Goal: Task Accomplishment & Management: Manage account settings

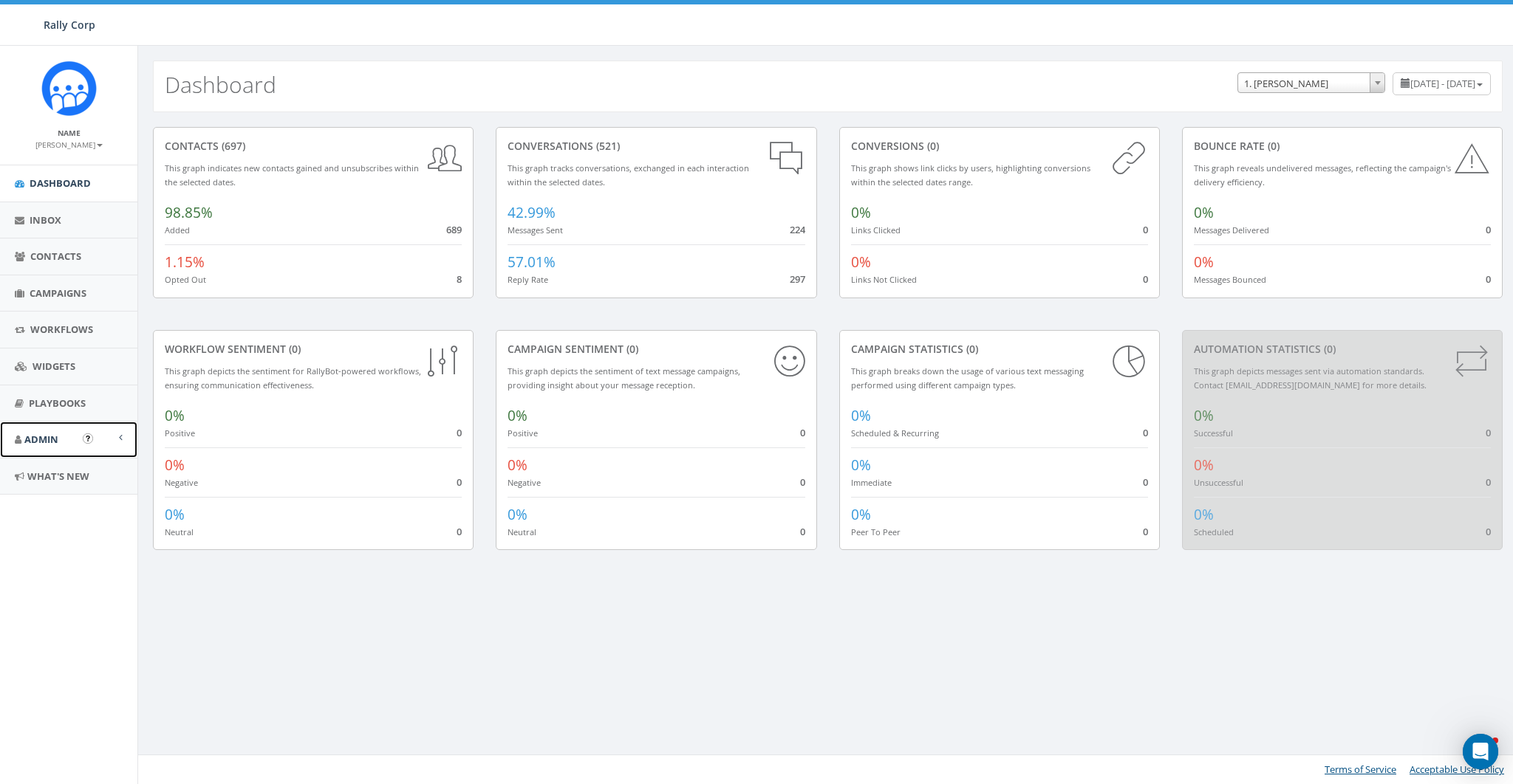
click at [45, 427] on link "Admin" at bounding box center [68, 440] width 137 height 36
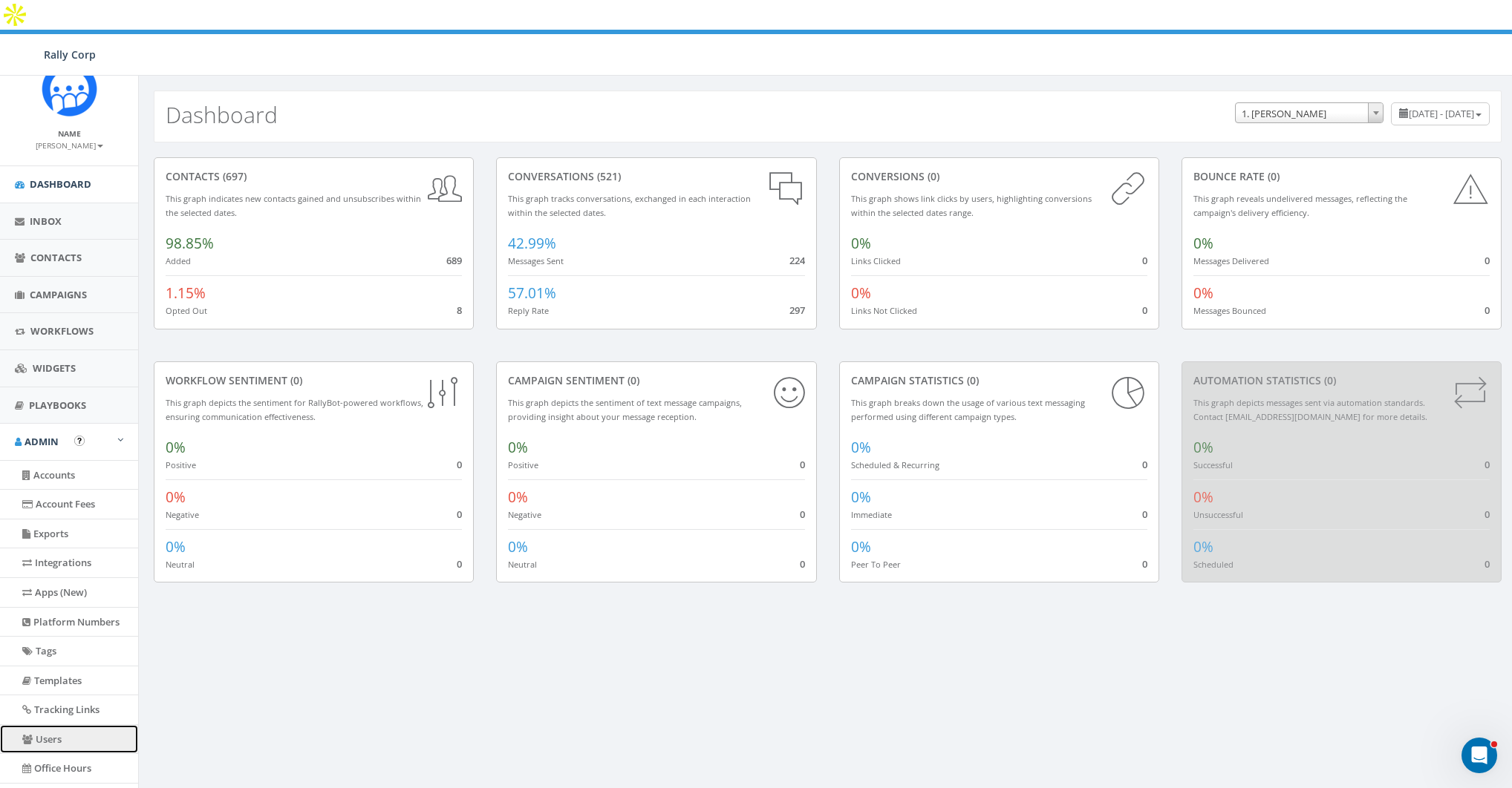
click at [53, 725] on link "Users" at bounding box center [69, 739] width 138 height 29
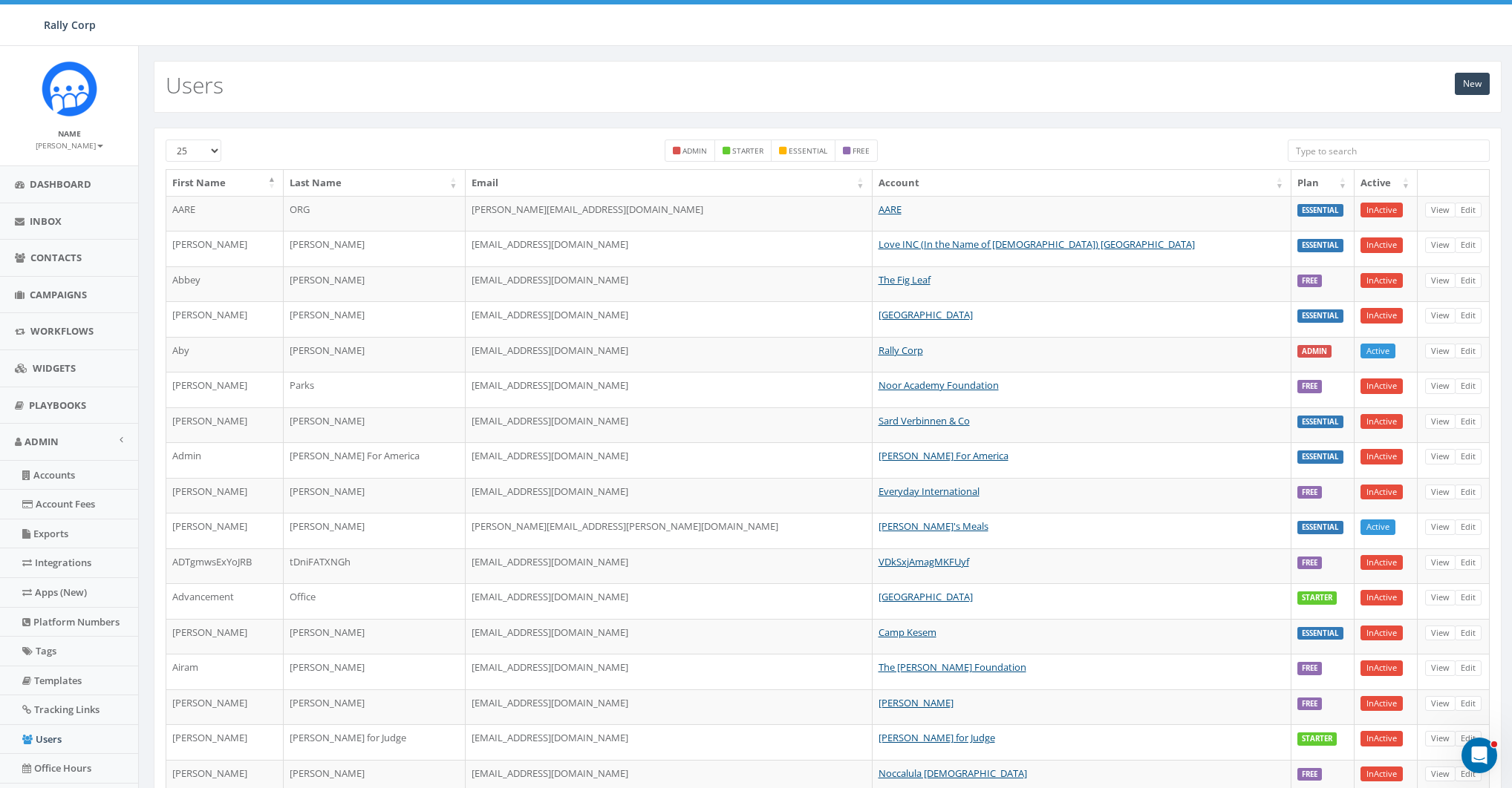
click at [1366, 158] on input "search" at bounding box center [1389, 150] width 202 height 22
paste input "cst.edu"
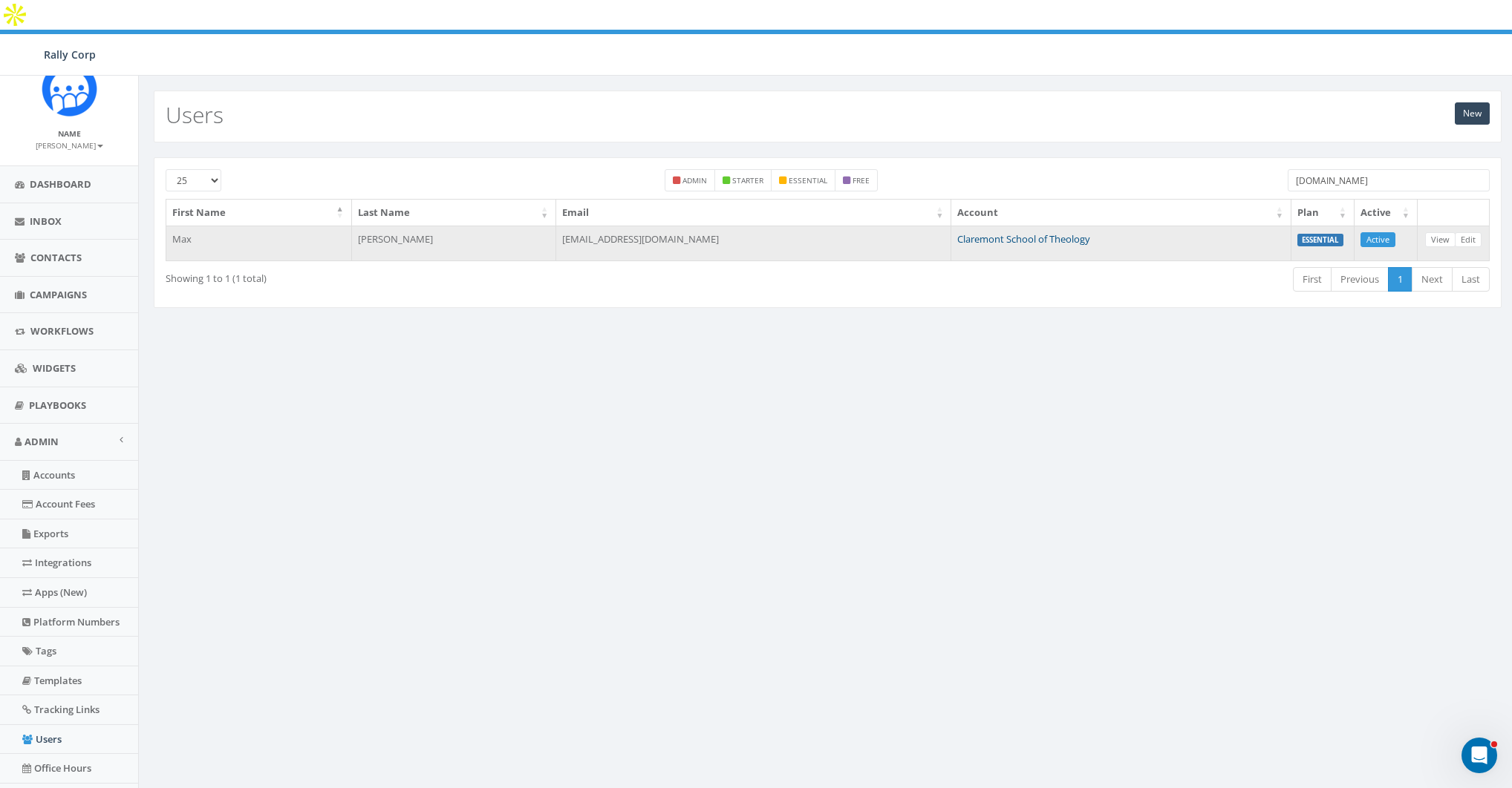
type input "cst.edu"
click at [957, 232] on link "Claremont School of Theology" at bounding box center [1023, 239] width 133 height 13
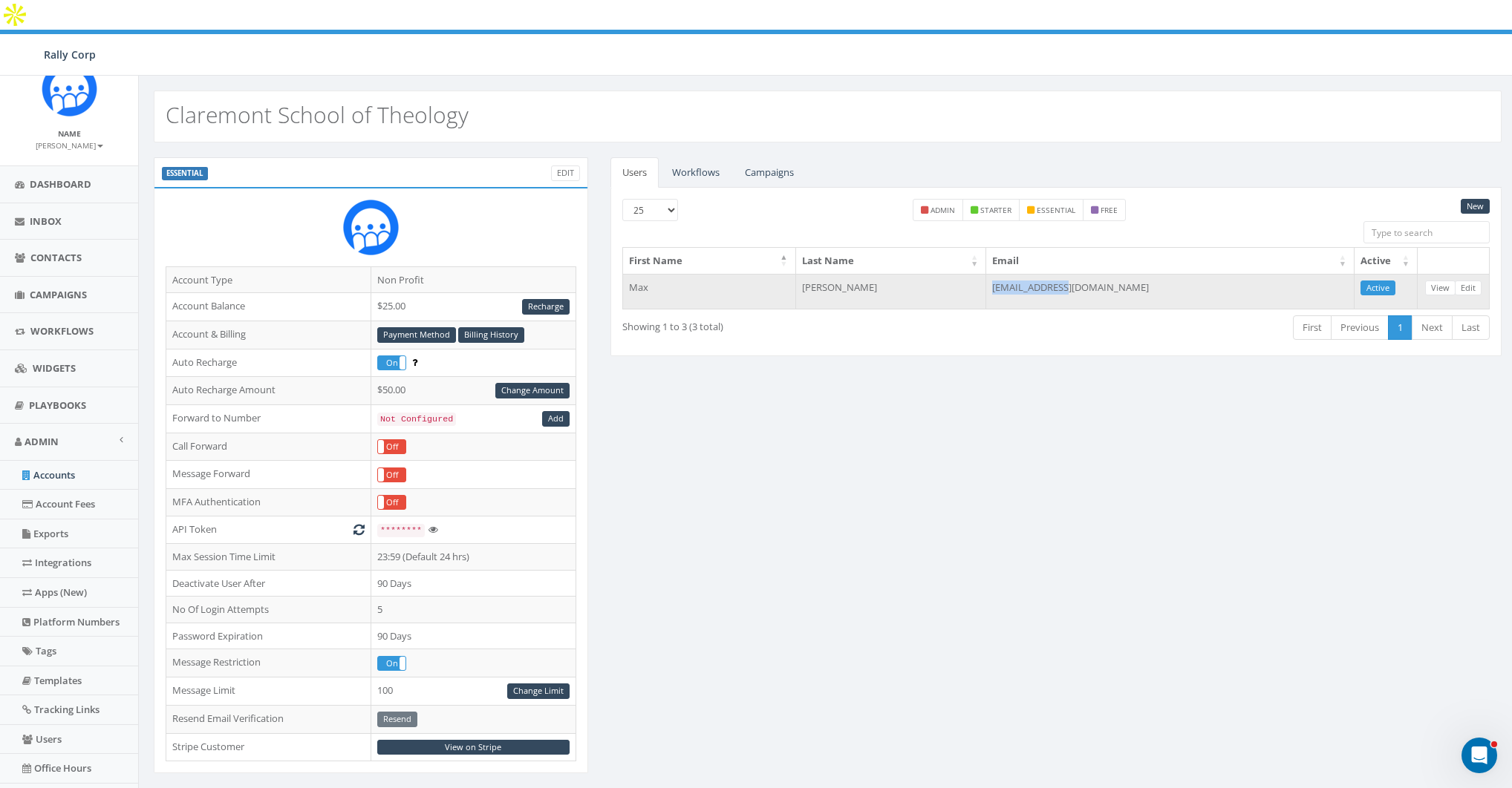
drag, startPoint x: 1095, startPoint y: 259, endPoint x: 1194, endPoint y: 256, distance: 99.0
click at [1194, 274] on td "[EMAIL_ADDRESS][DOMAIN_NAME]" at bounding box center [1170, 291] width 368 height 36
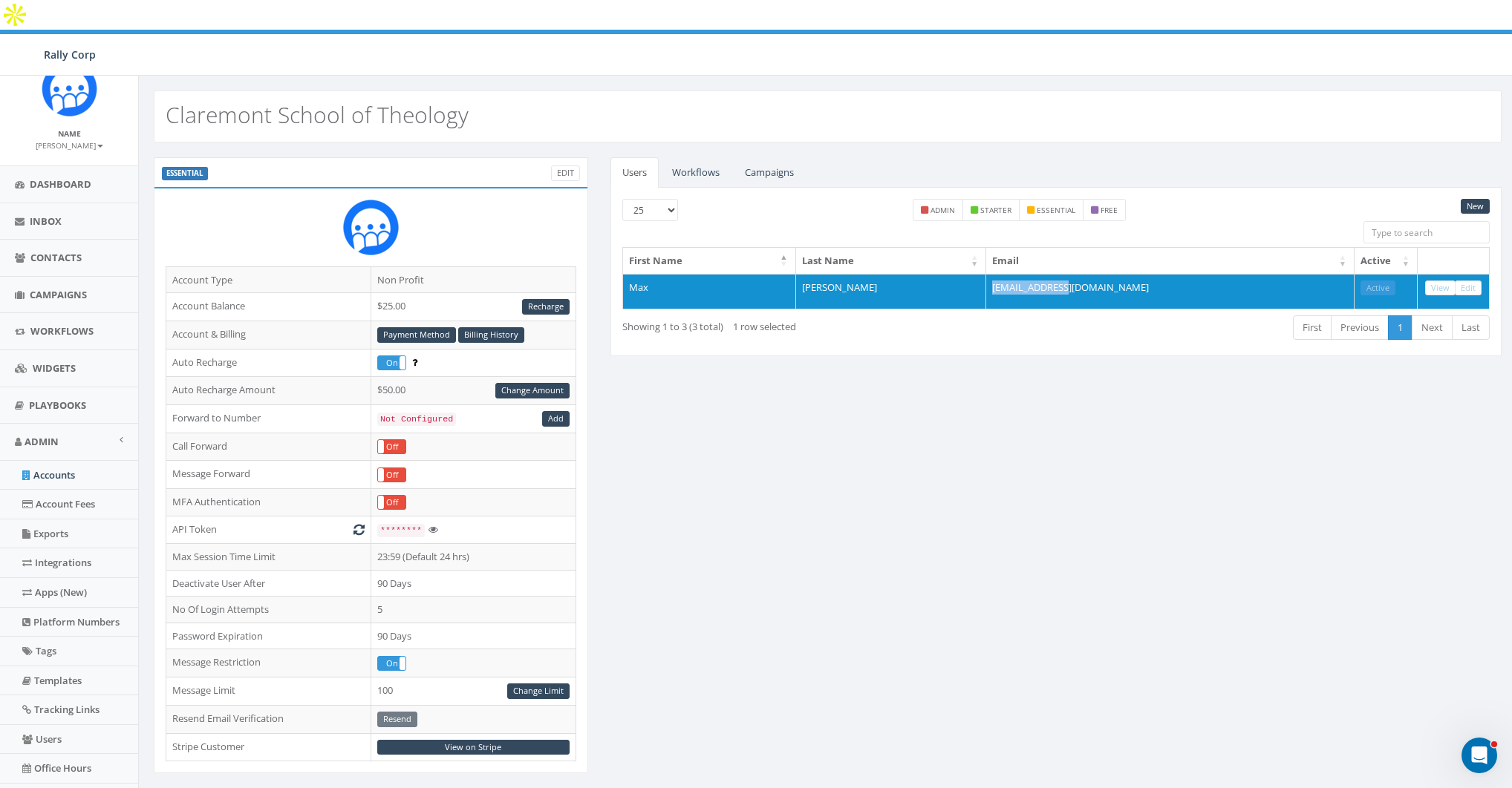
copy td "[EMAIL_ADDRESS][DOMAIN_NAME]"
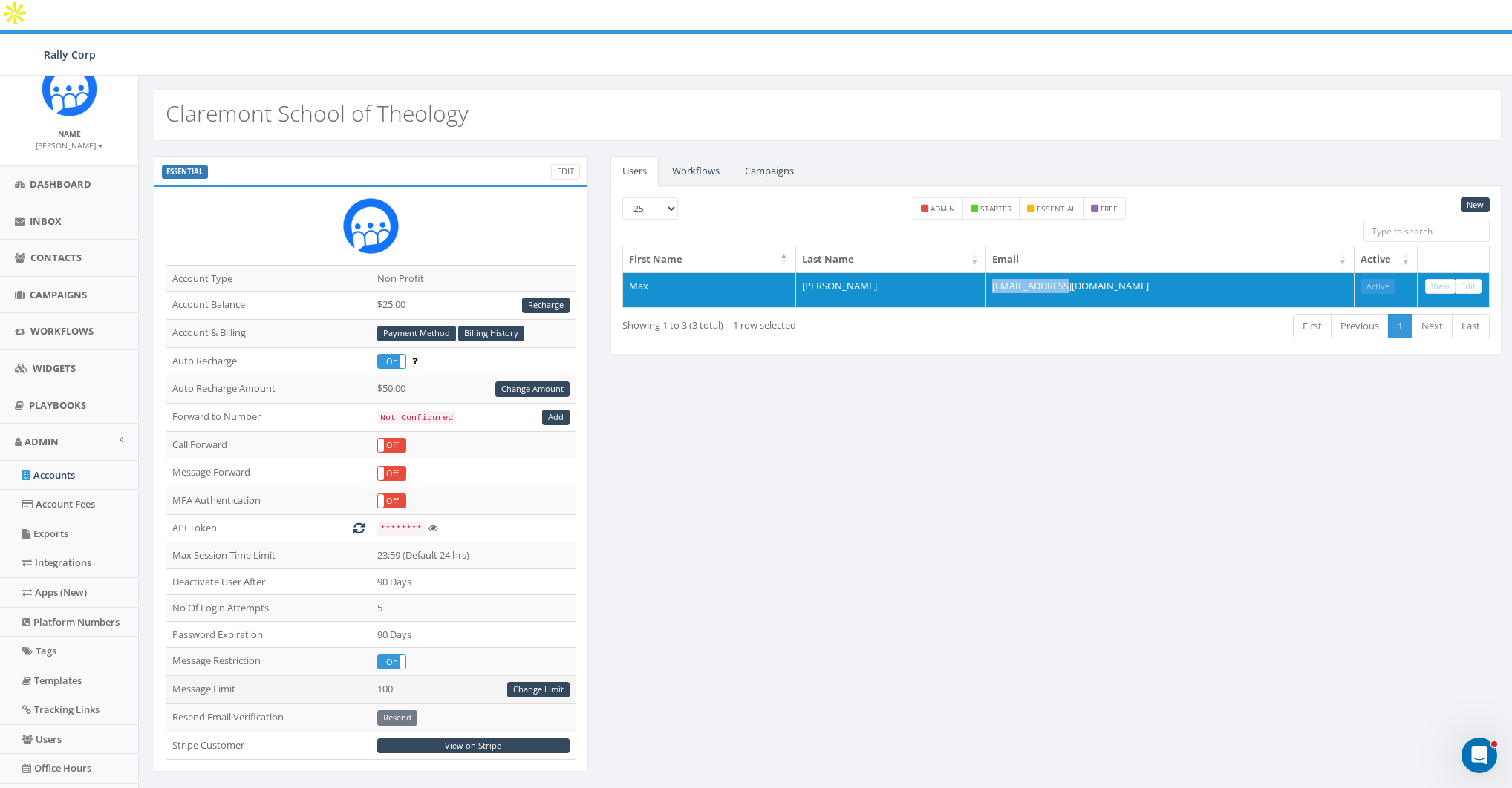
scroll to position [2, 0]
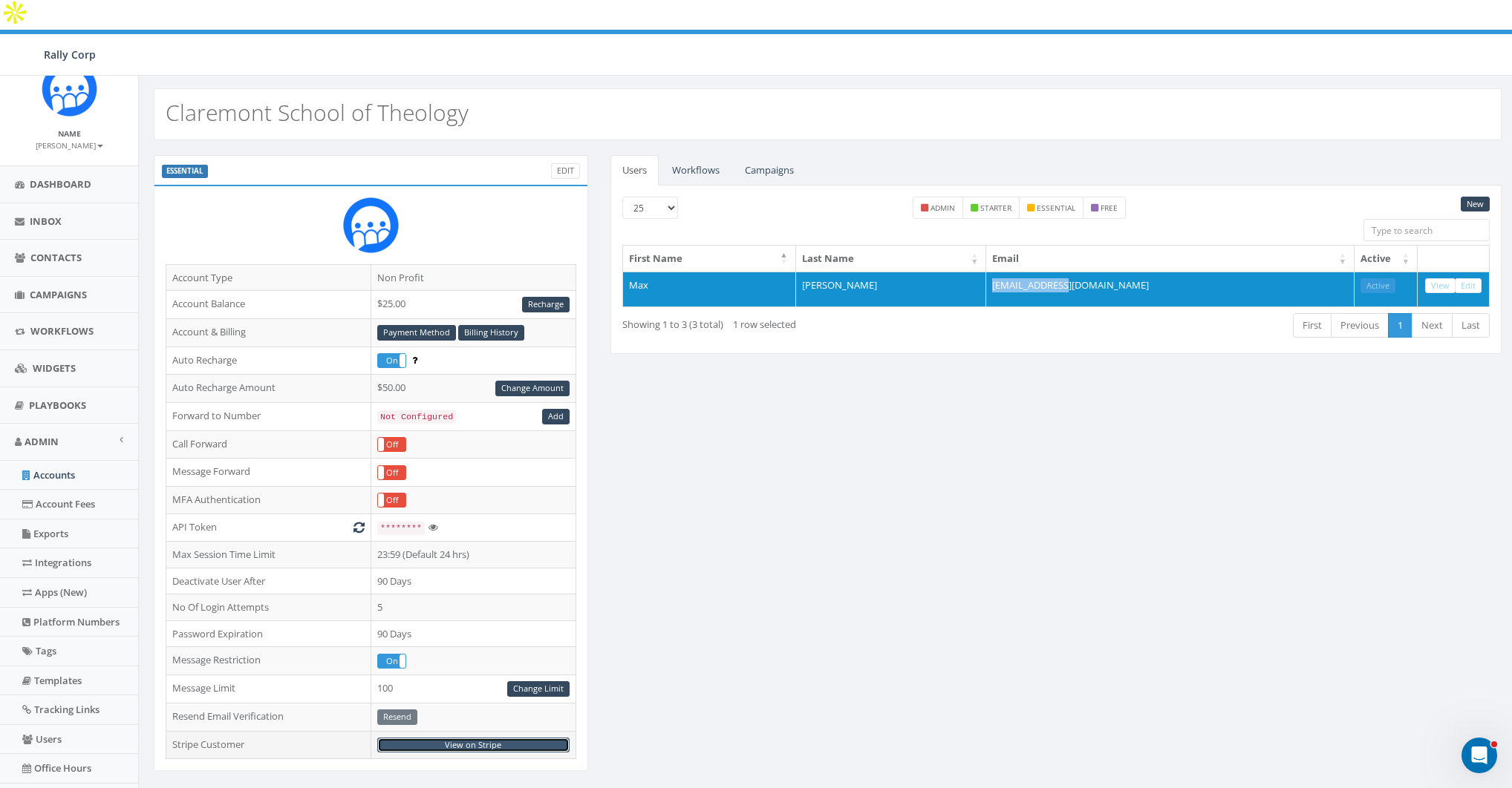
click at [474, 738] on link "View on Stripe" at bounding box center [473, 745] width 193 height 16
click at [651, 396] on div "ESSENTIAL Edit Account Type Non Profit Account Balance $25.00 Recharge Account …" at bounding box center [827, 610] width 1370 height 910
click at [571, 164] on link "Edit" at bounding box center [565, 171] width 29 height 16
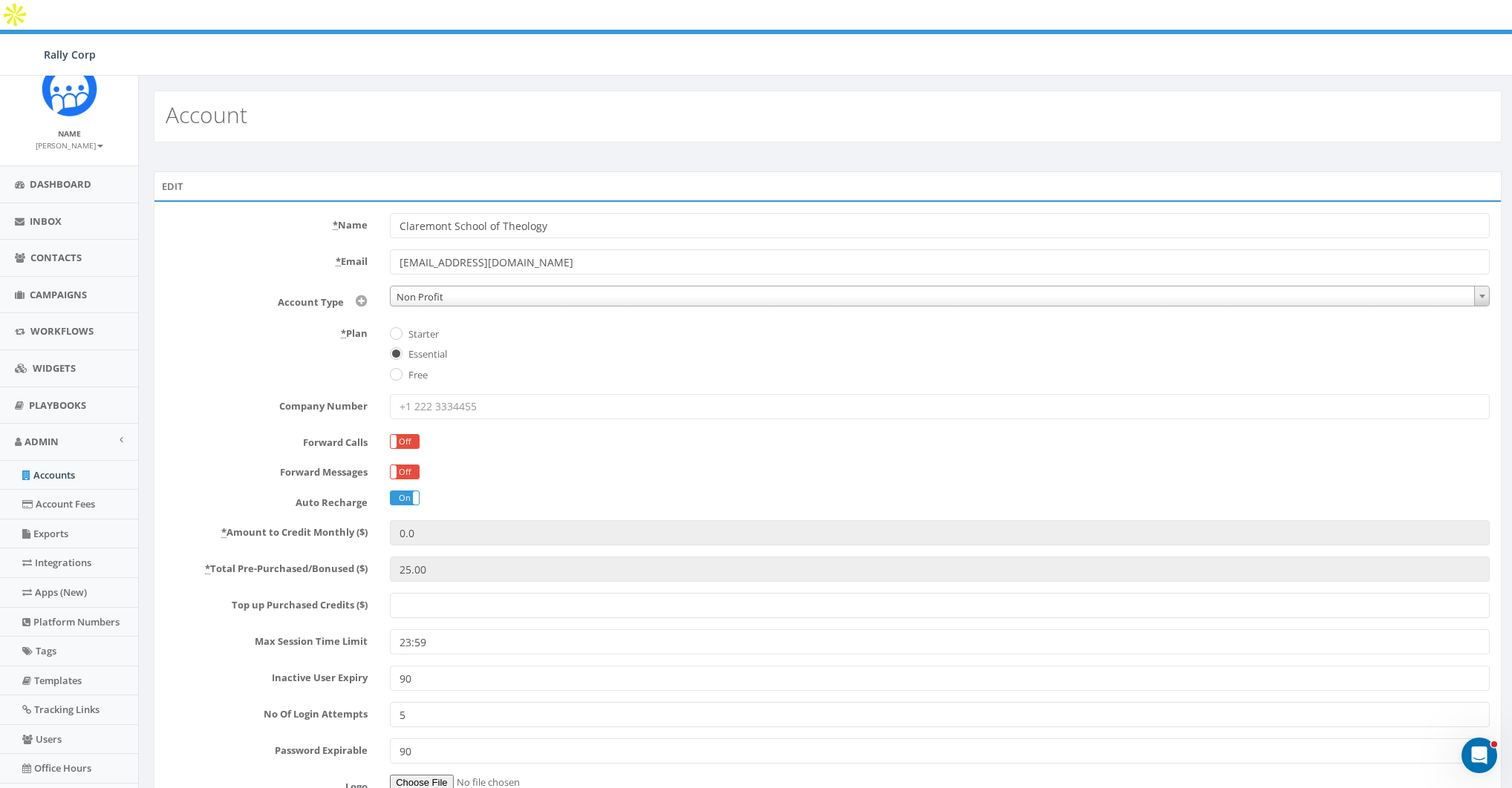
click at [433, 593] on input "Top up Purchased Credits ($)" at bounding box center [940, 605] width 1100 height 26
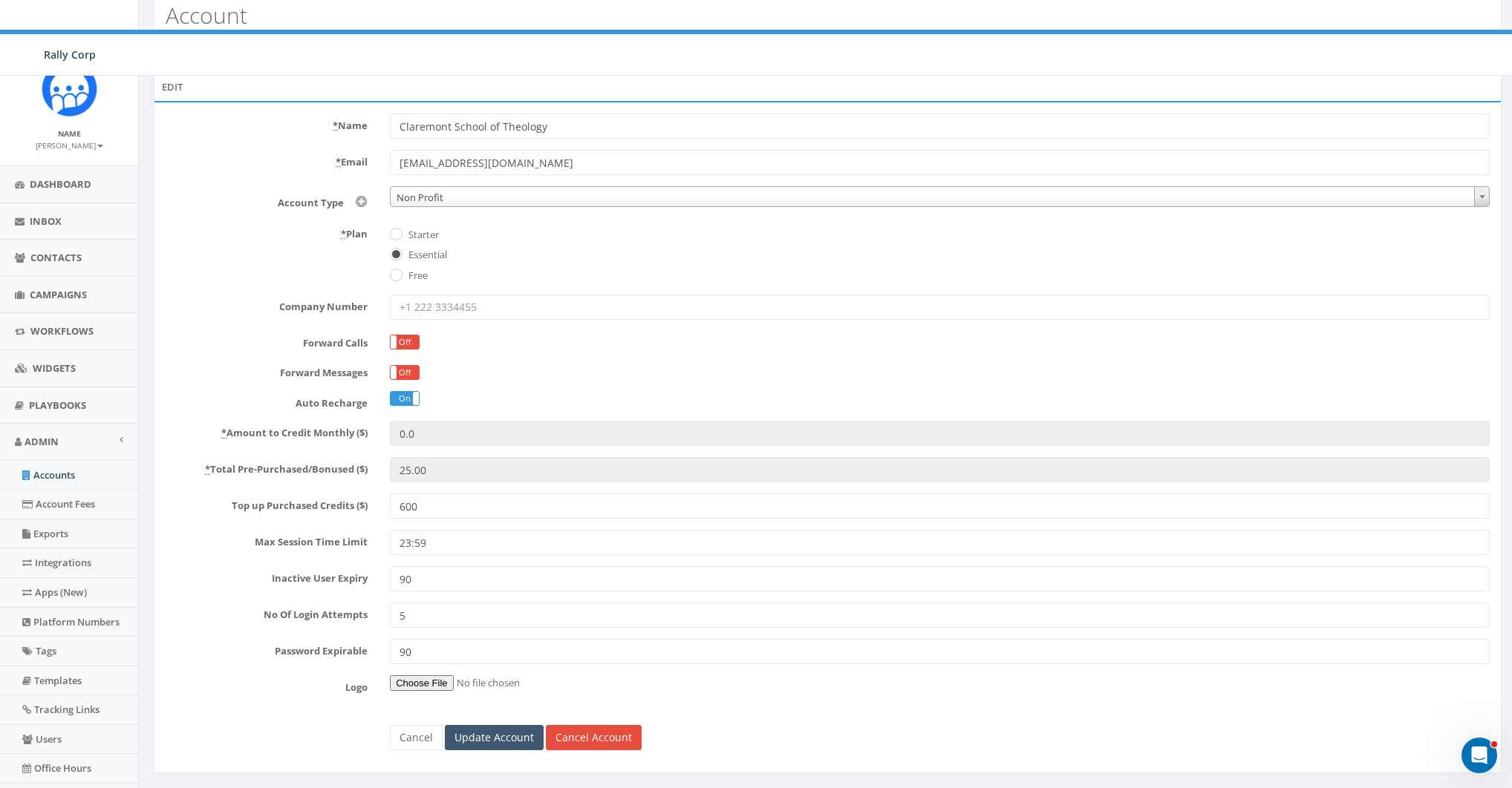
type input "600"
click at [494, 725] on input "Update Account" at bounding box center [494, 738] width 98 height 26
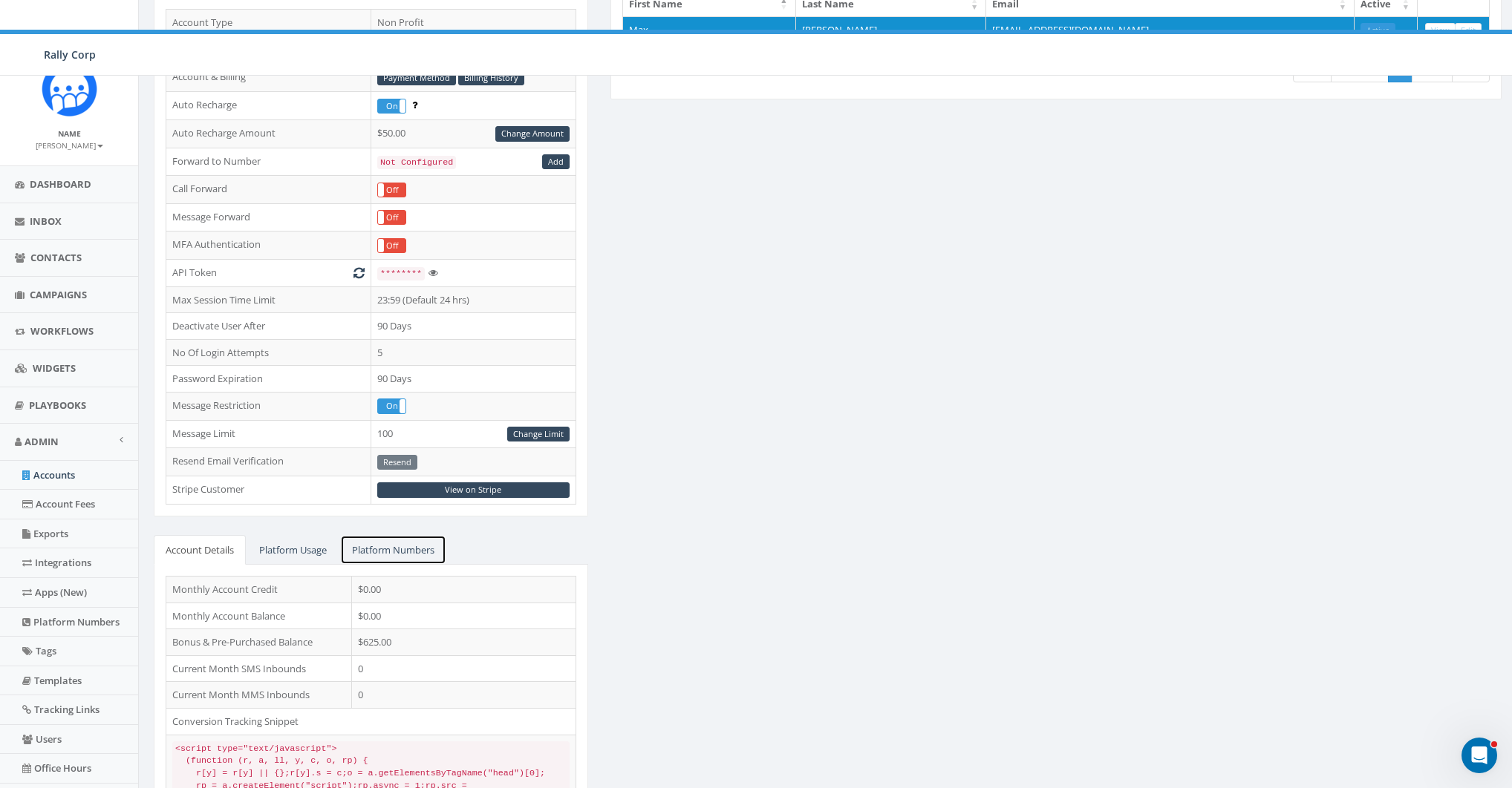
click at [404, 535] on link "Platform Numbers" at bounding box center [393, 550] width 106 height 31
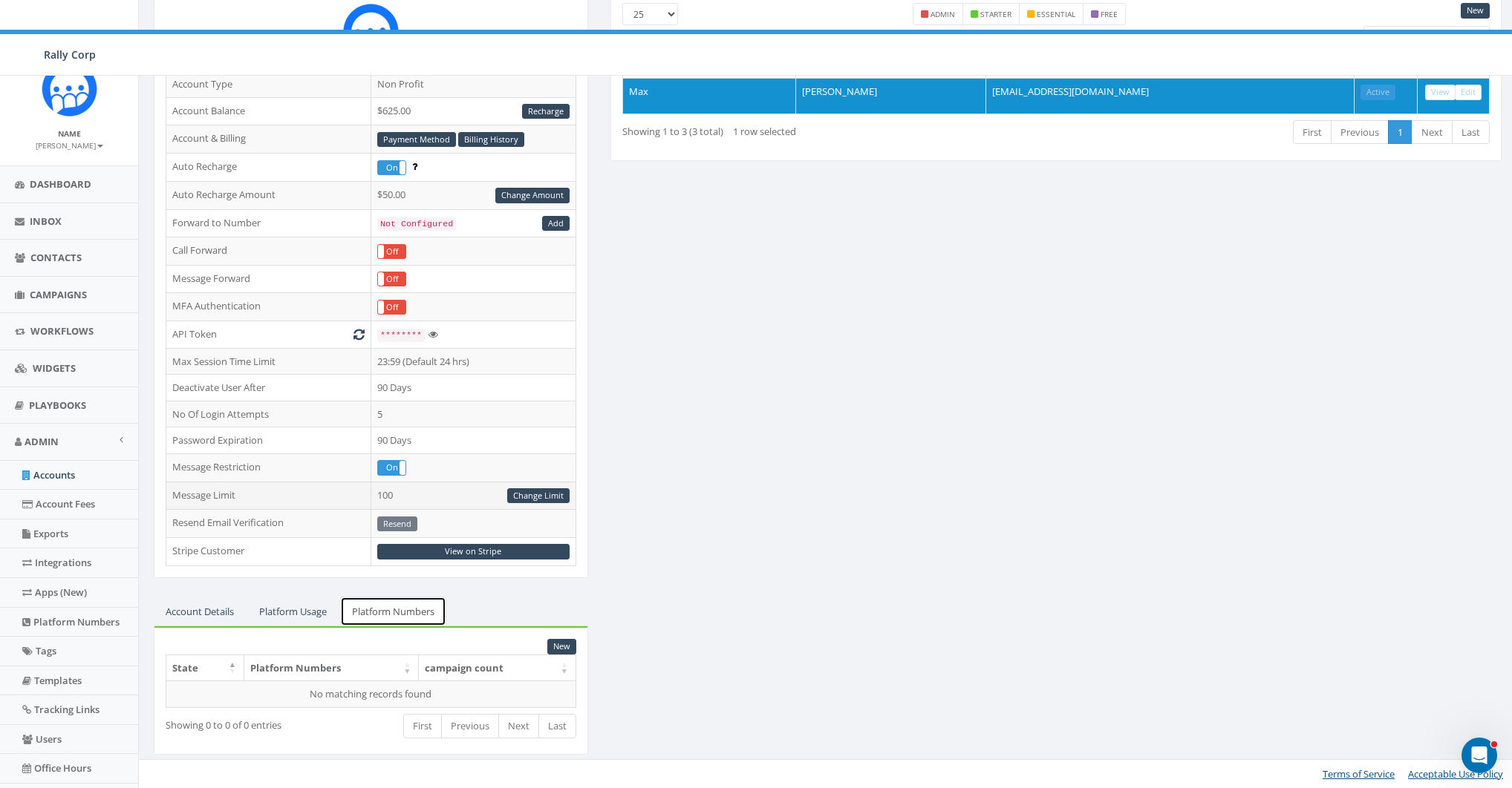
scroll to position [196, 0]
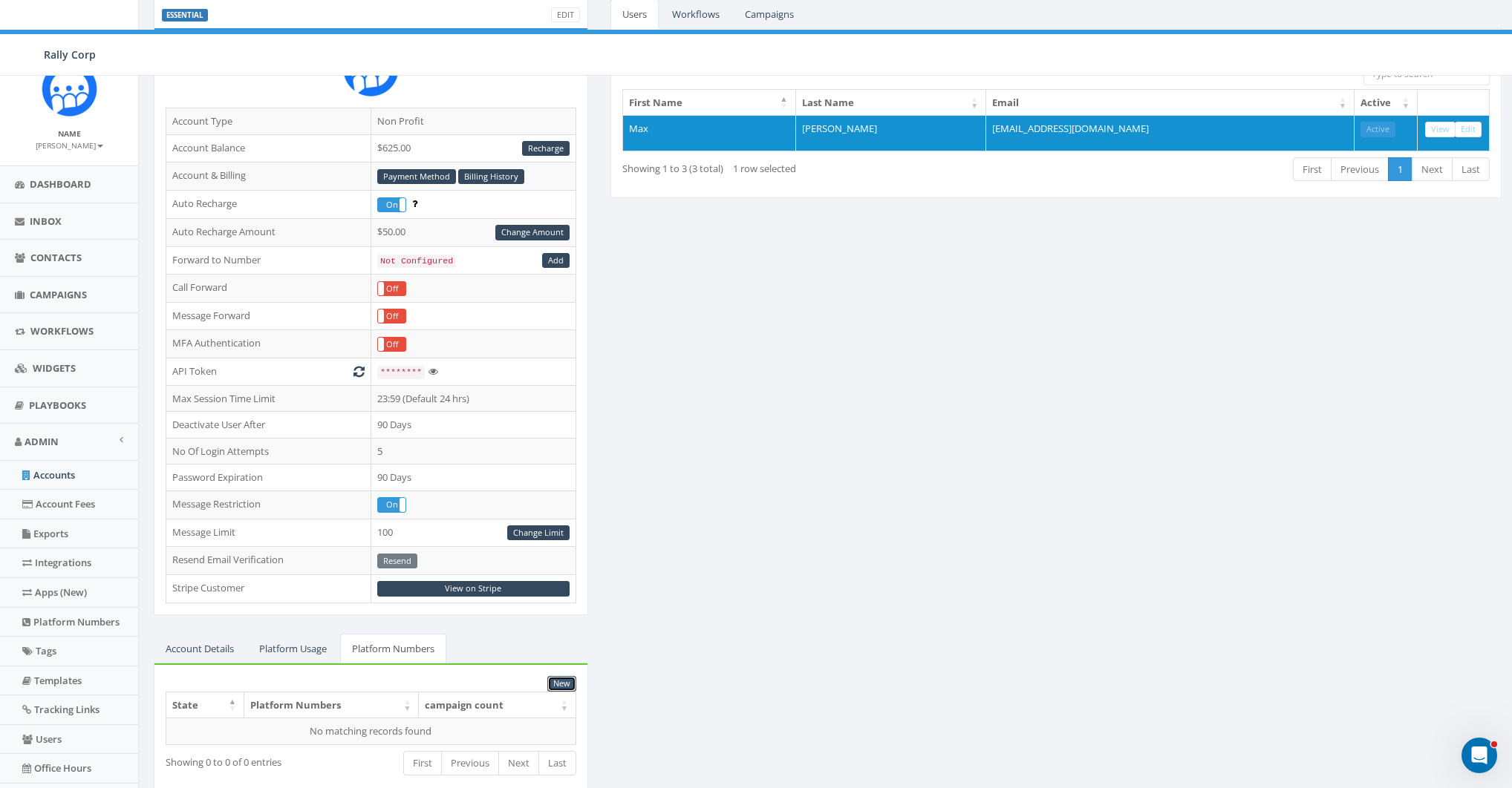
click at [564, 676] on link "New" at bounding box center [562, 684] width 29 height 16
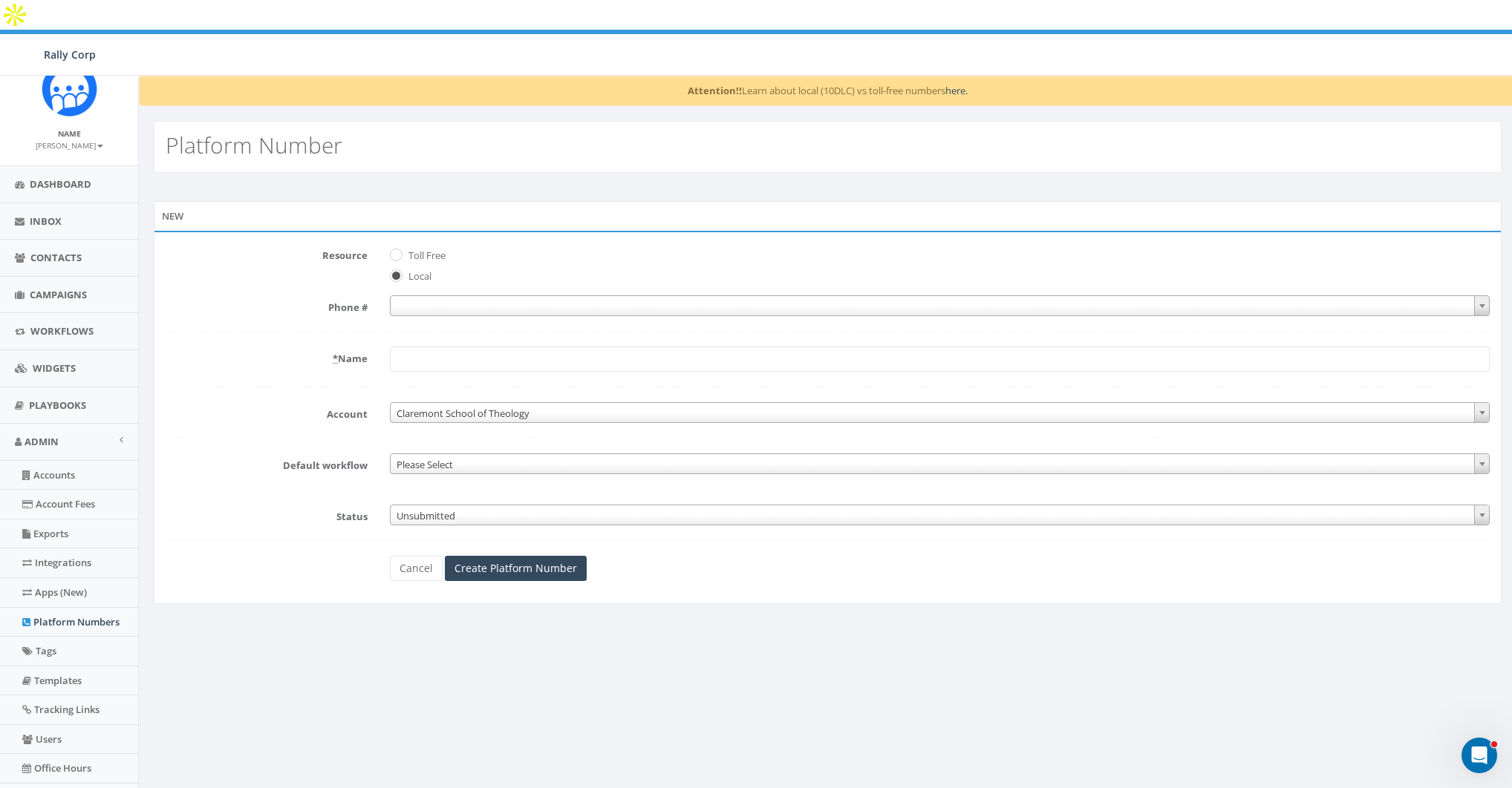
click at [219, 258] on form "Resource Toll Free Local Phone # * Name Account 1. James Martin ACME Ministry A…" at bounding box center [827, 412] width 1324 height 338
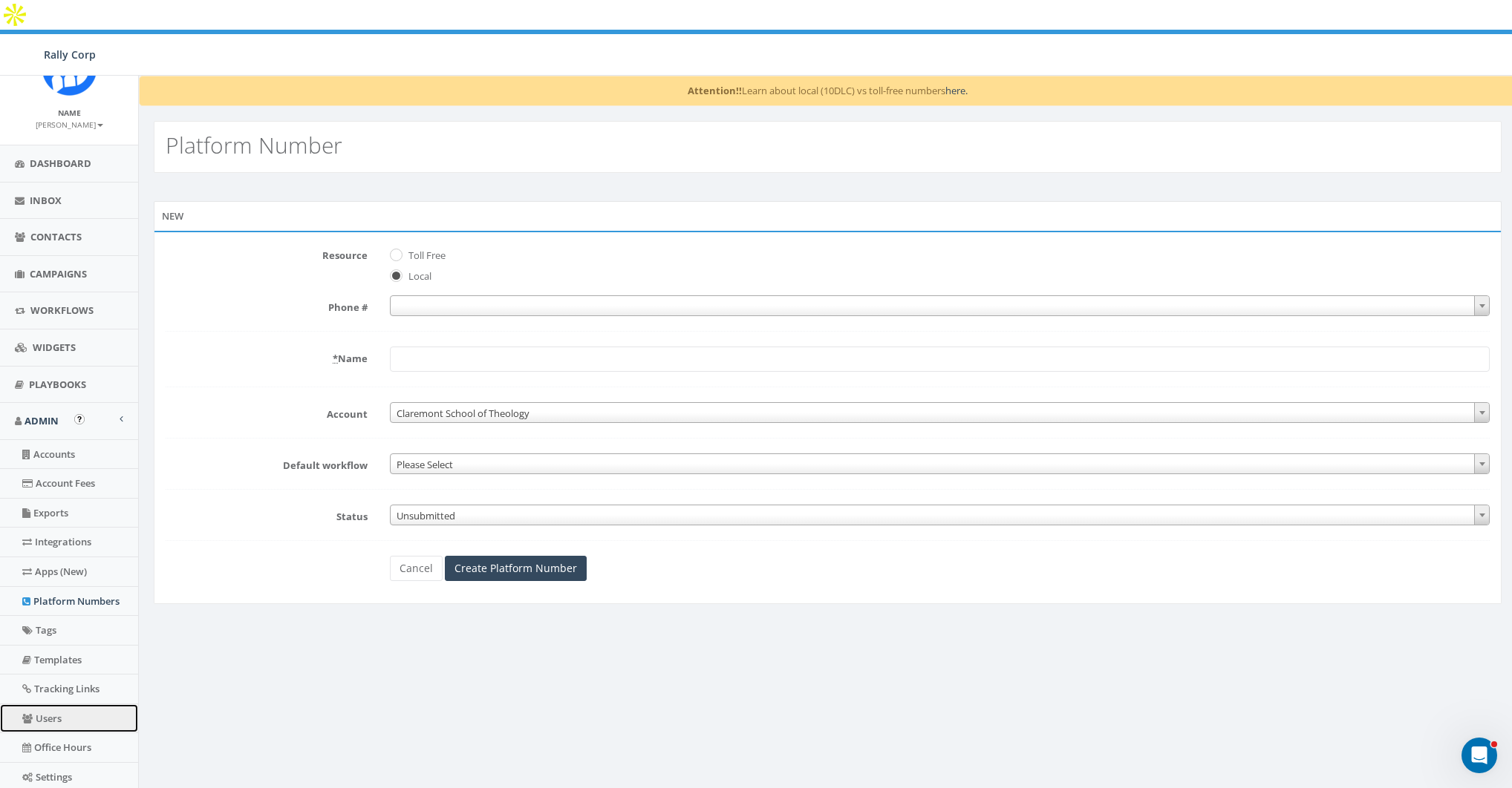
click at [50, 709] on link "Users" at bounding box center [69, 719] width 138 height 29
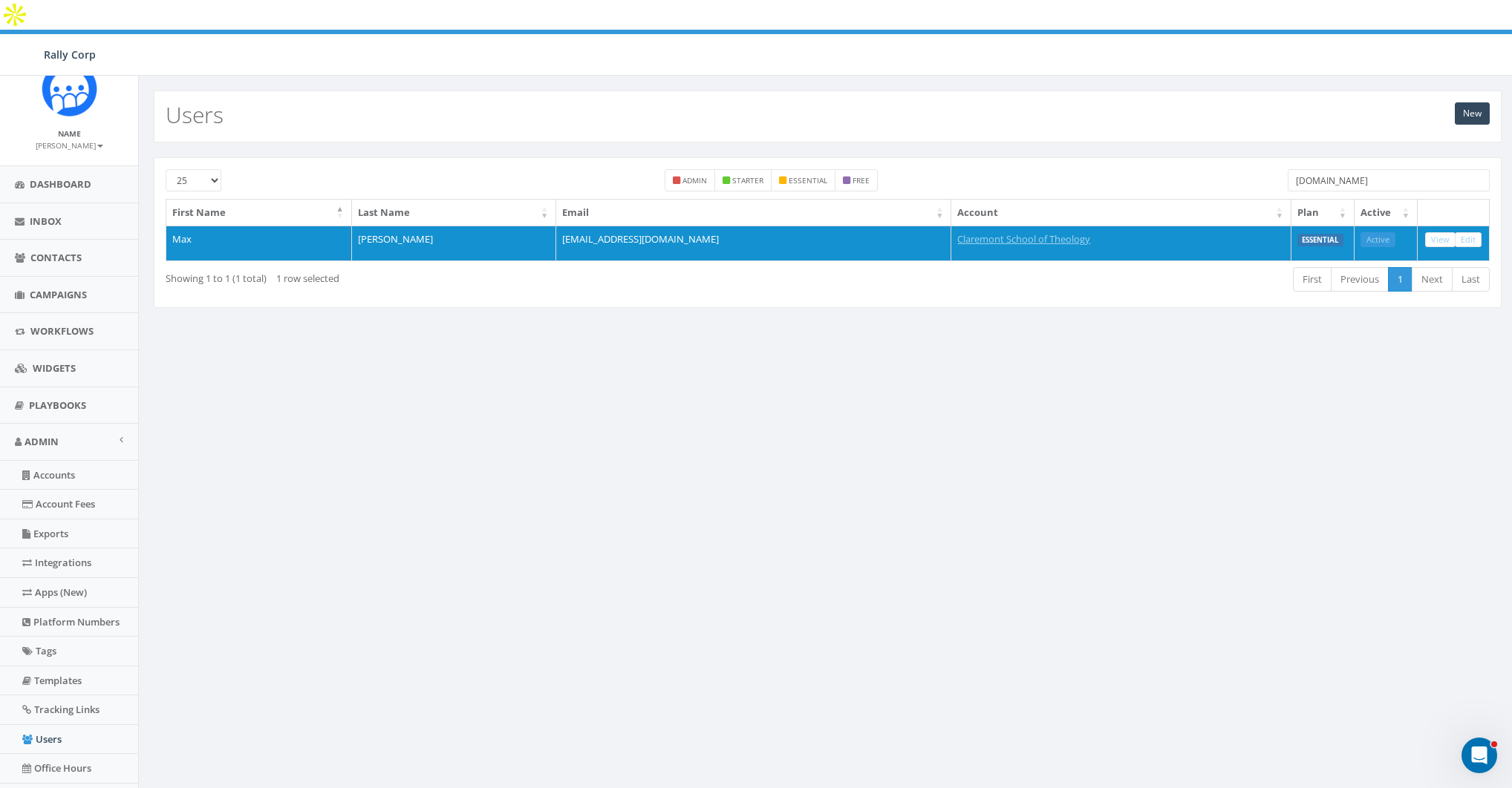
click at [1356, 170] on input "cst.edu" at bounding box center [1389, 180] width 202 height 22
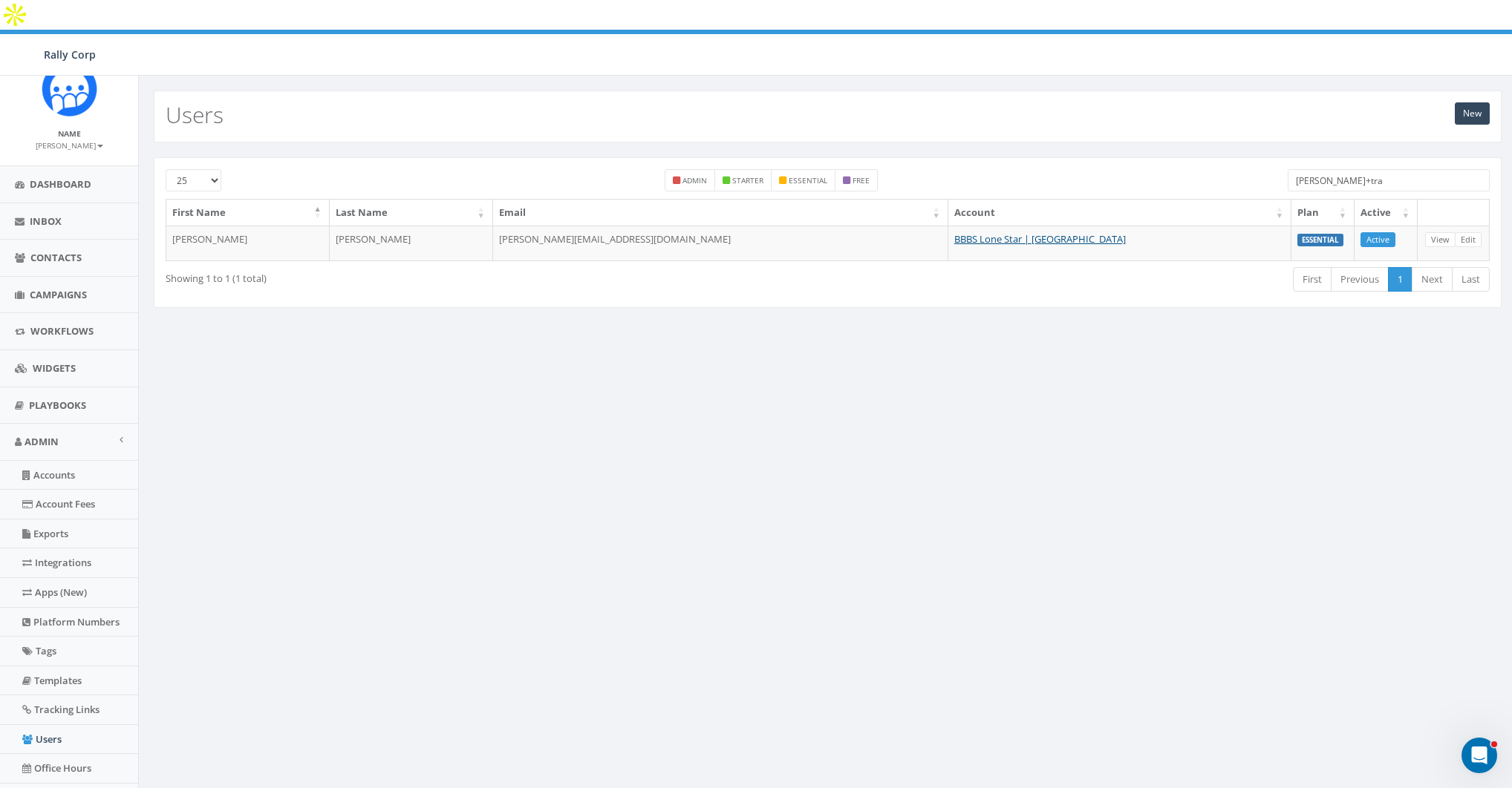
type input "james+tra"
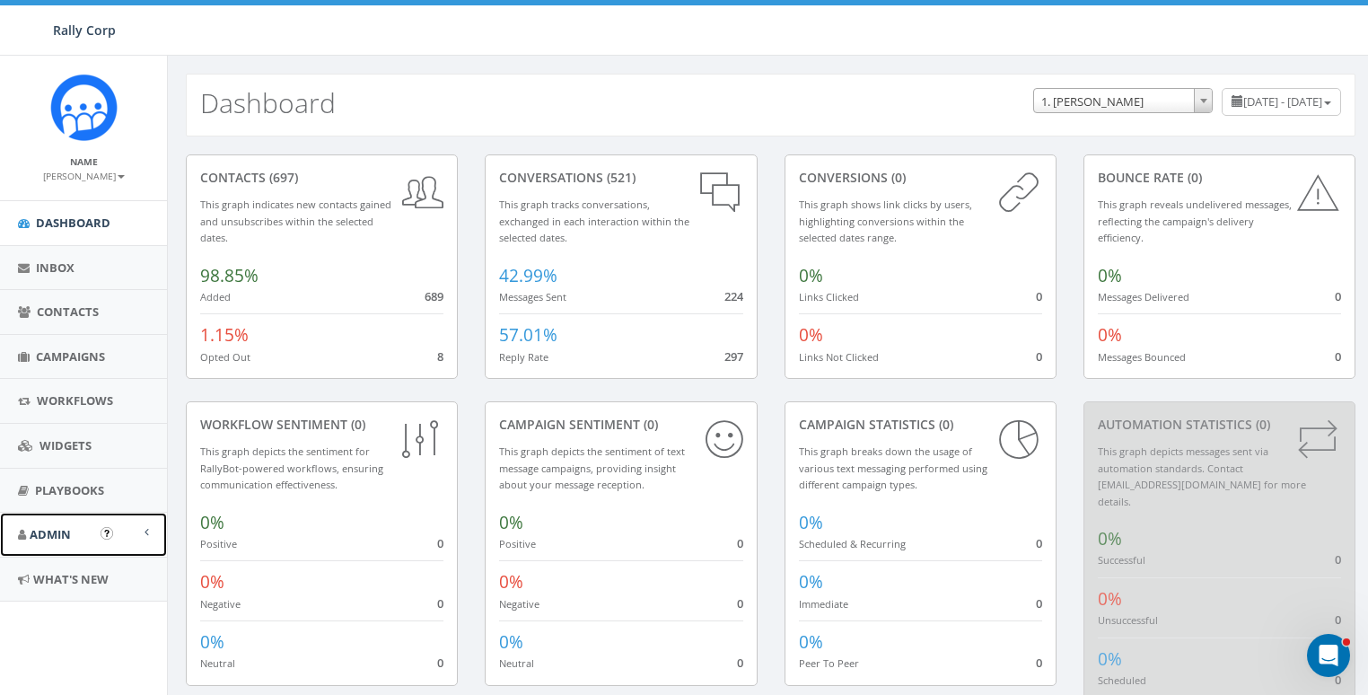
click at [46, 529] on span "Admin" at bounding box center [50, 534] width 41 height 16
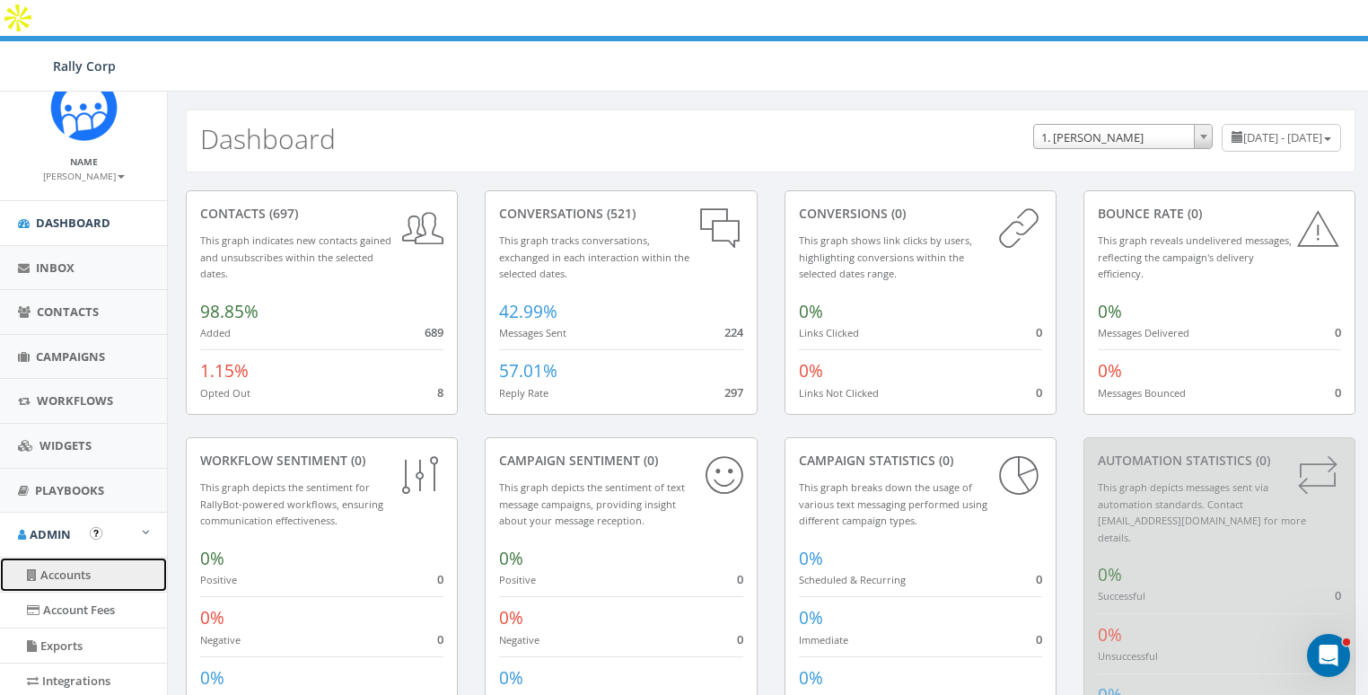
click at [65, 571] on link "Accounts" at bounding box center [83, 575] width 167 height 35
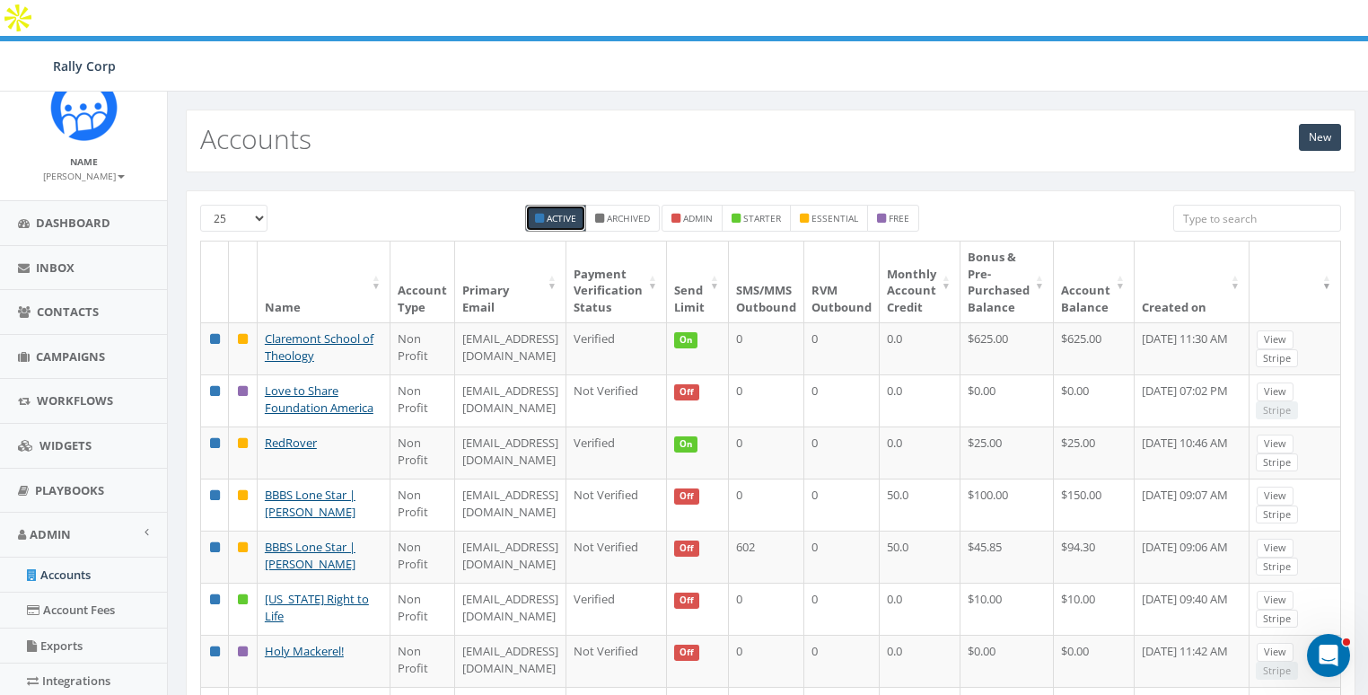
click at [1217, 205] on input "search" at bounding box center [1257, 218] width 168 height 27
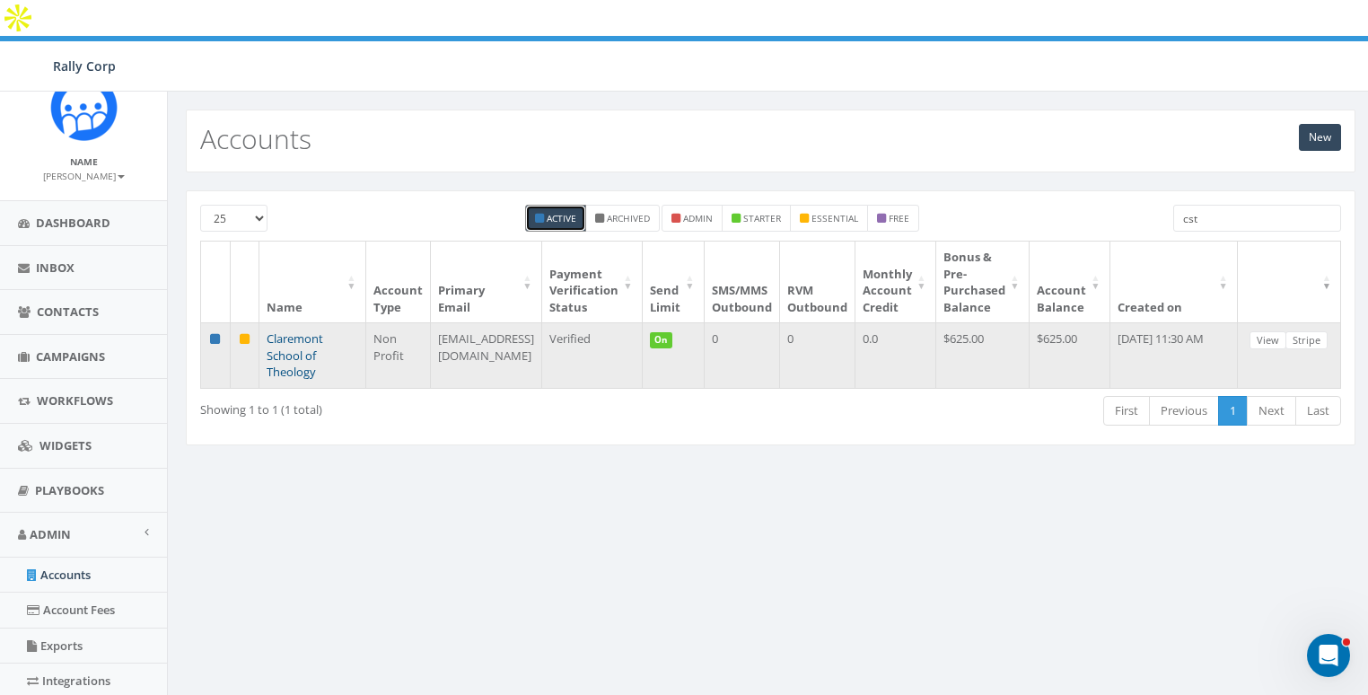
type input "cst"
click at [289, 330] on link "Claremont School of Theology" at bounding box center [295, 354] width 57 height 49
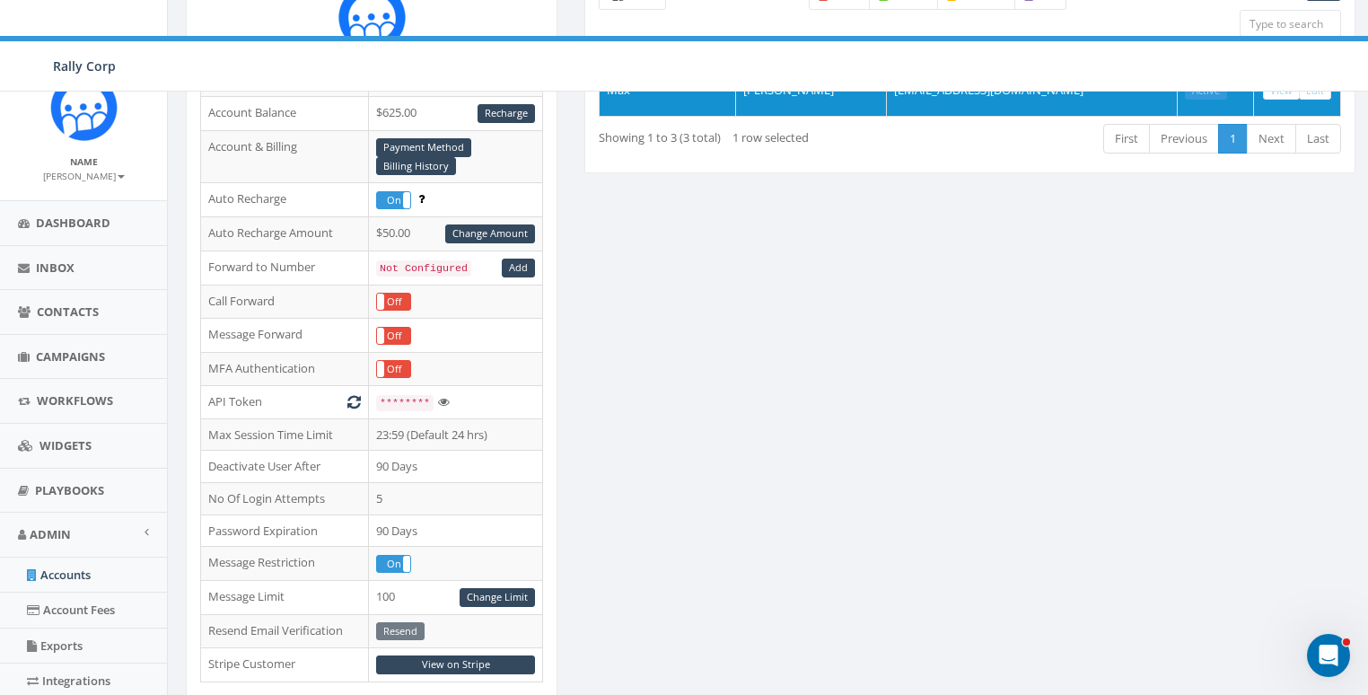
scroll to position [321, 0]
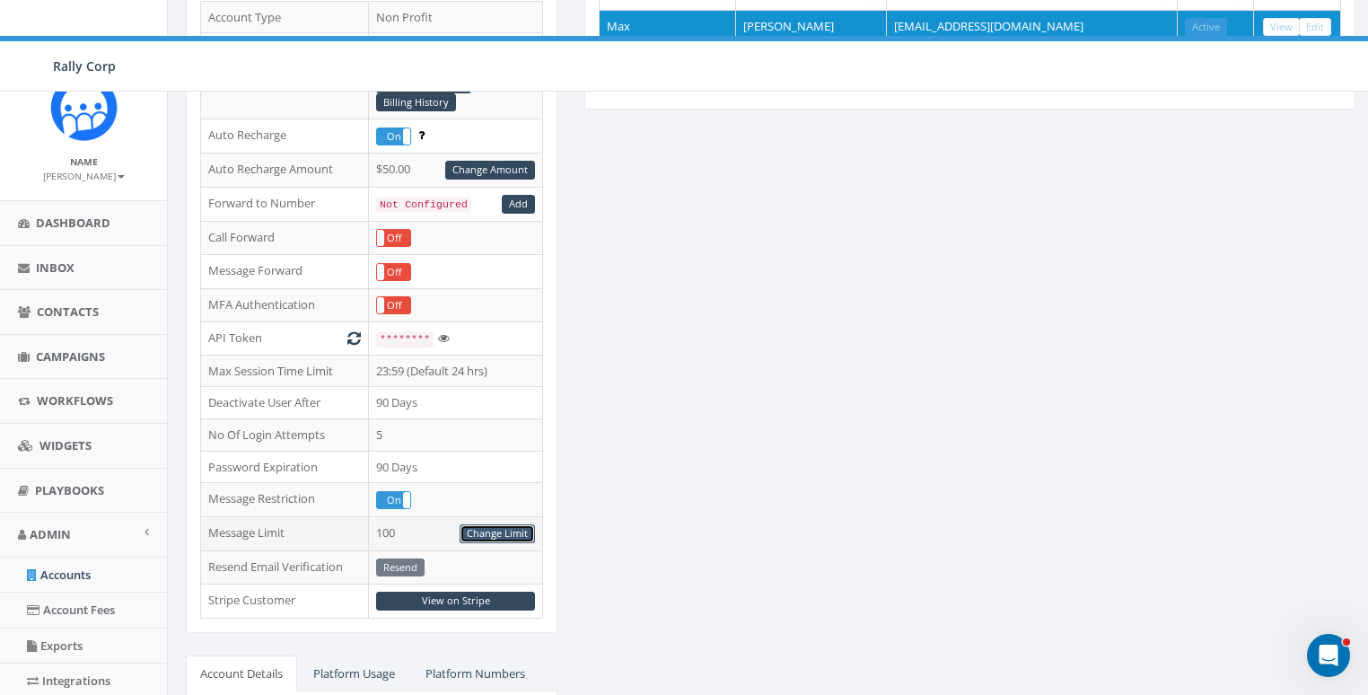
click at [495, 524] on link "Change Limit" at bounding box center [497, 533] width 75 height 19
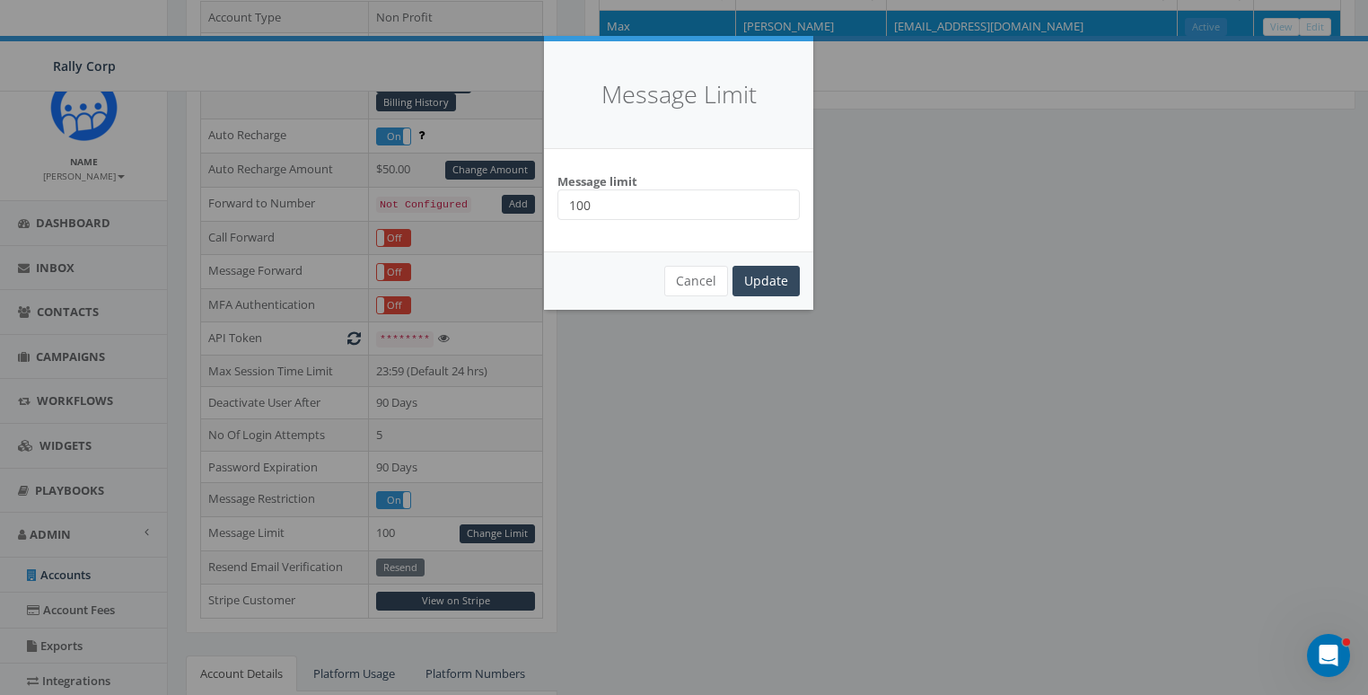
click at [678, 206] on input "100" at bounding box center [679, 204] width 242 height 31
type input "10000"
click at [763, 277] on input "Update" at bounding box center [766, 281] width 67 height 31
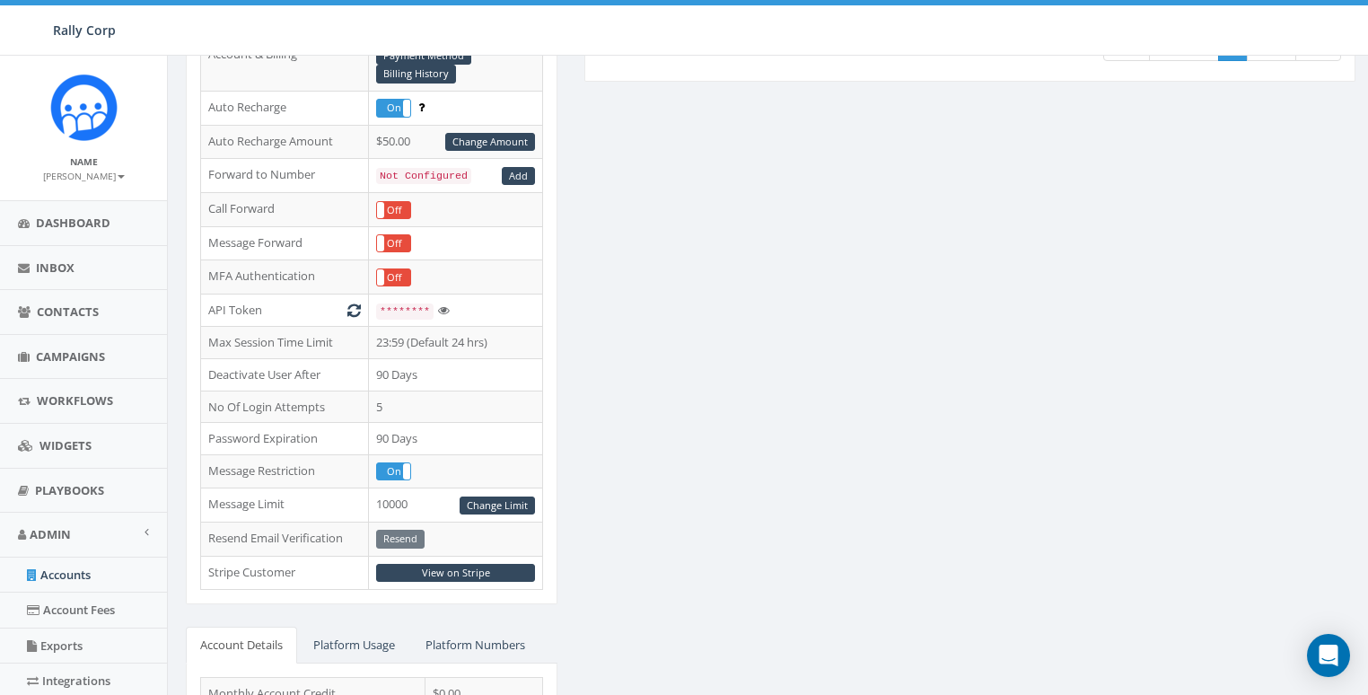
click at [396, 463] on label "On" at bounding box center [393, 471] width 33 height 16
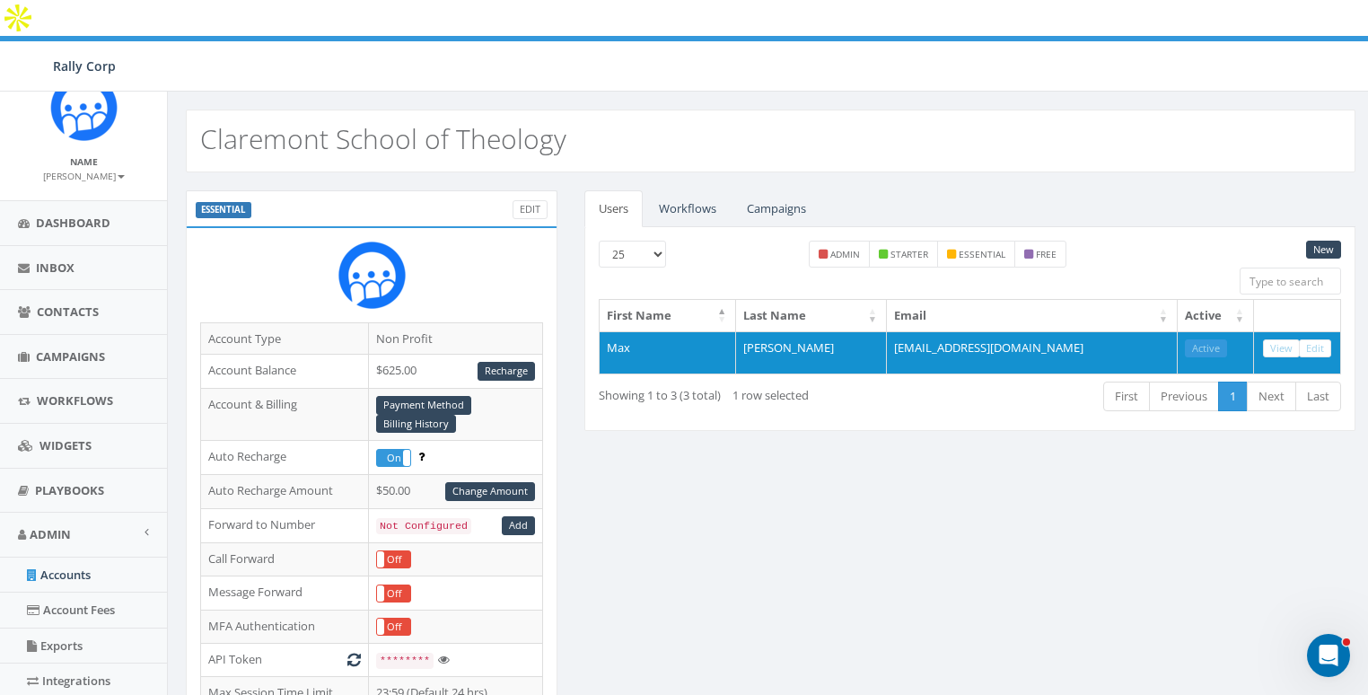
scroll to position [115, 0]
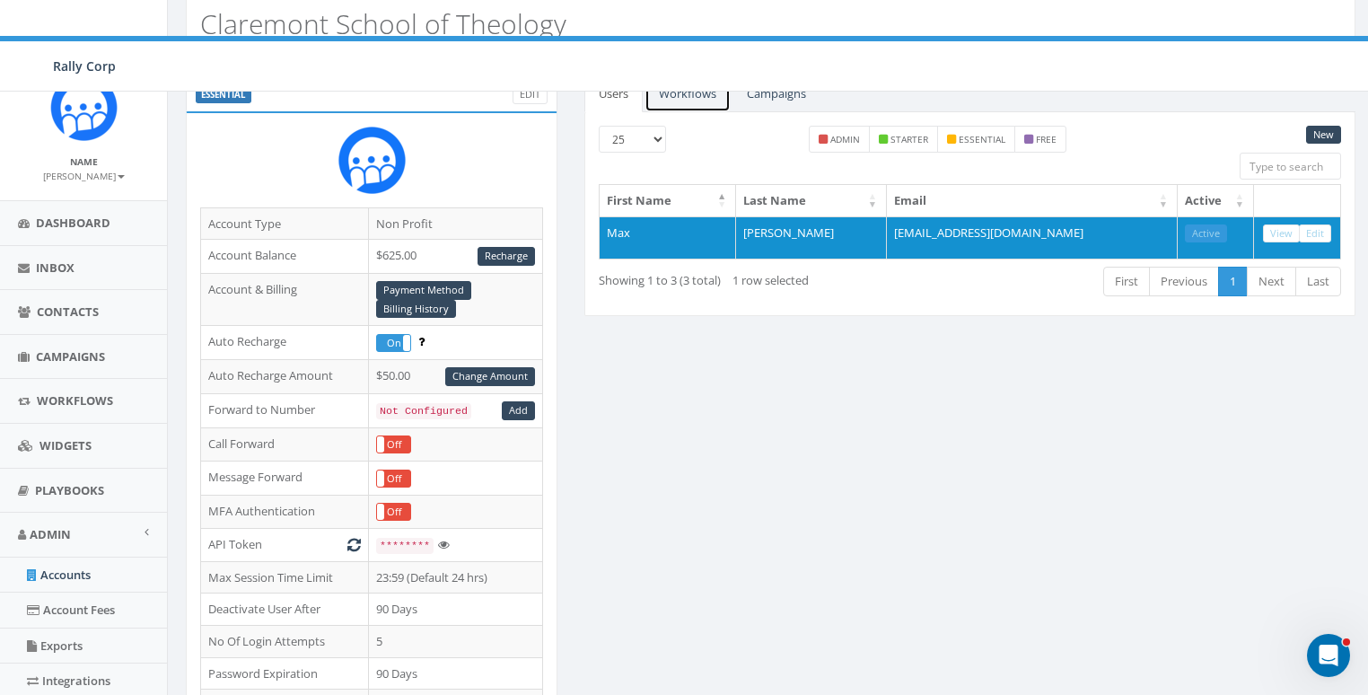
click at [682, 75] on link "Workflows" at bounding box center [688, 93] width 86 height 37
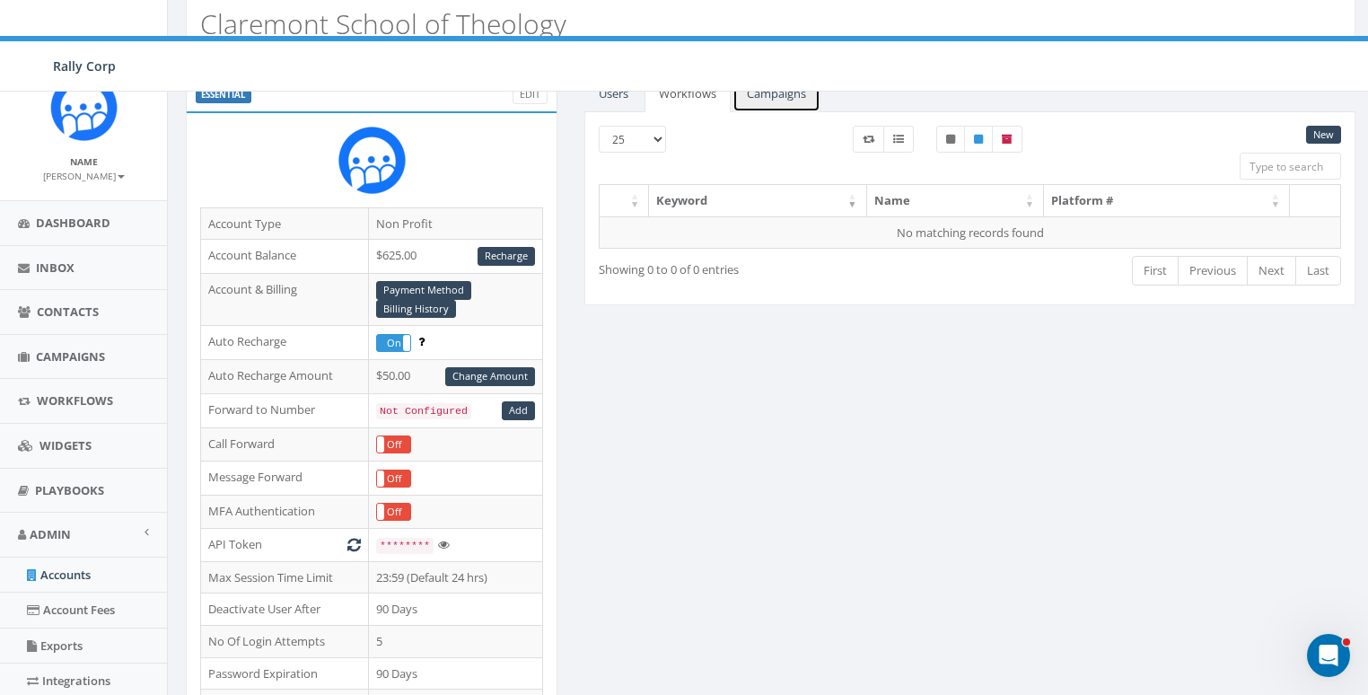
drag, startPoint x: 750, startPoint y: 65, endPoint x: 699, endPoint y: 63, distance: 50.3
click at [750, 75] on link "Campaigns" at bounding box center [777, 93] width 88 height 37
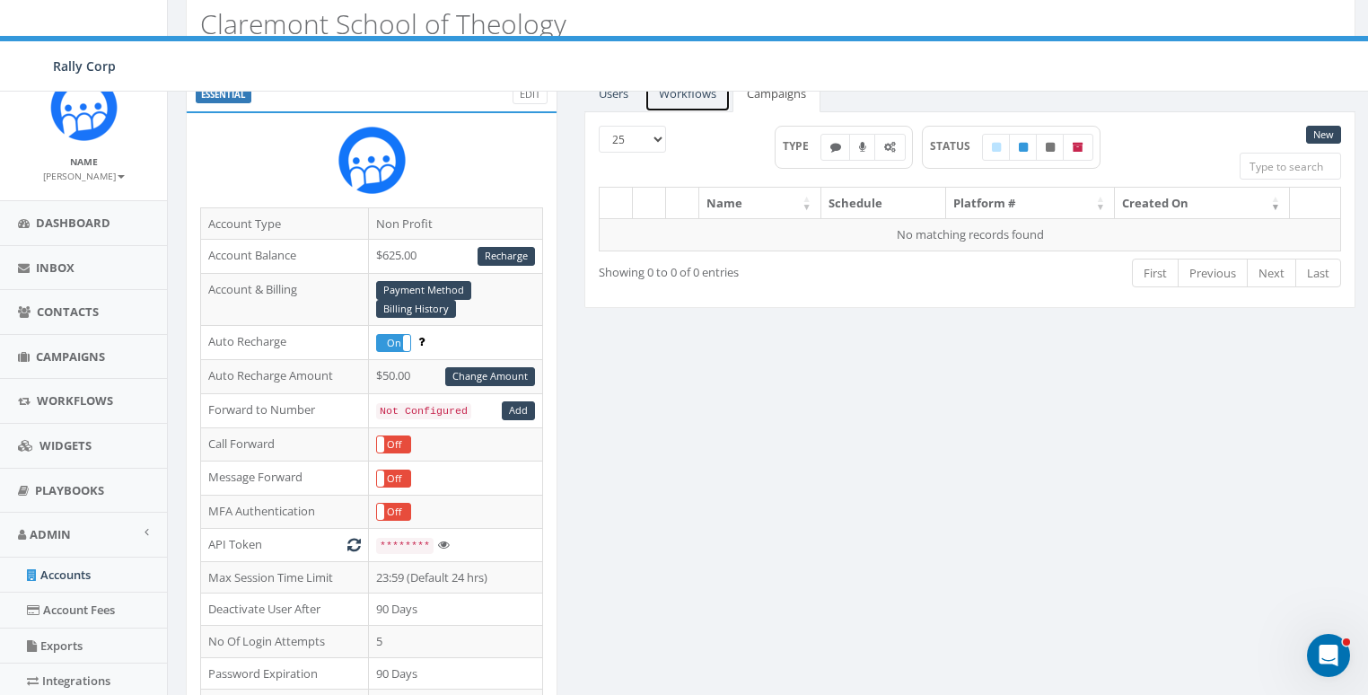
click at [690, 75] on link "Workflows" at bounding box center [688, 93] width 86 height 37
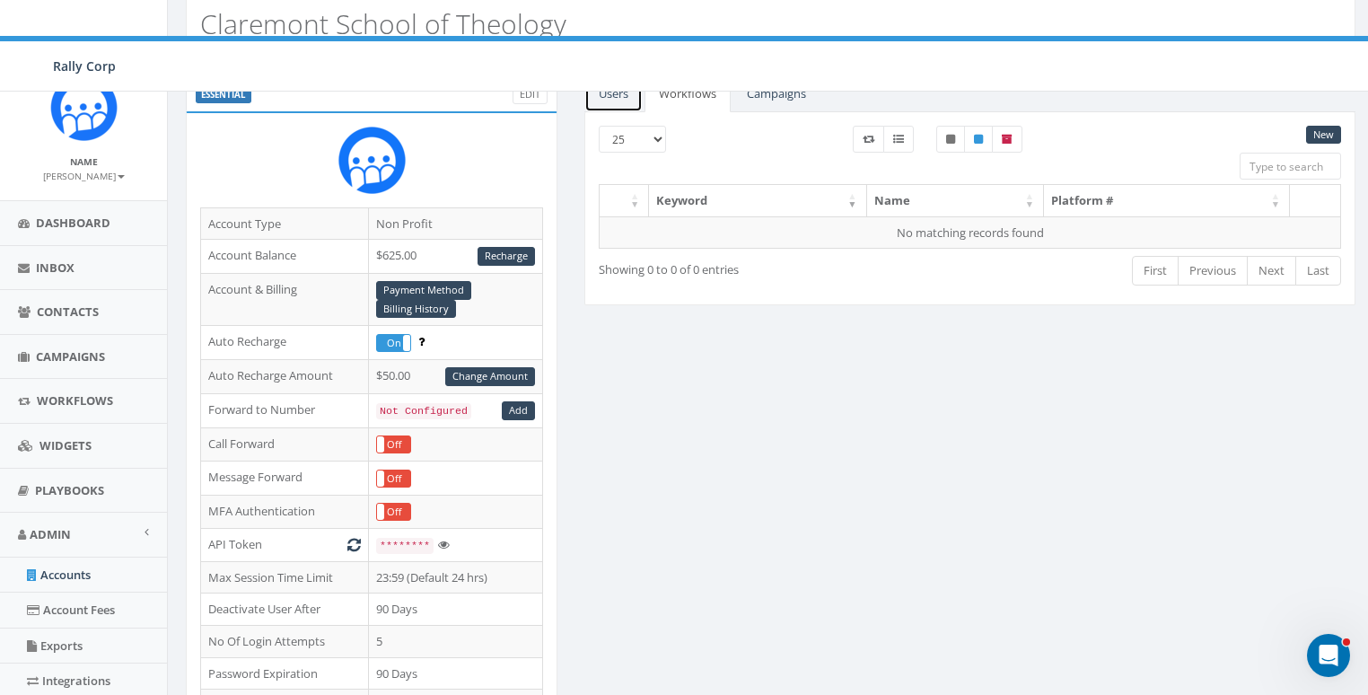
click at [606, 75] on link "Users" at bounding box center [613, 93] width 58 height 37
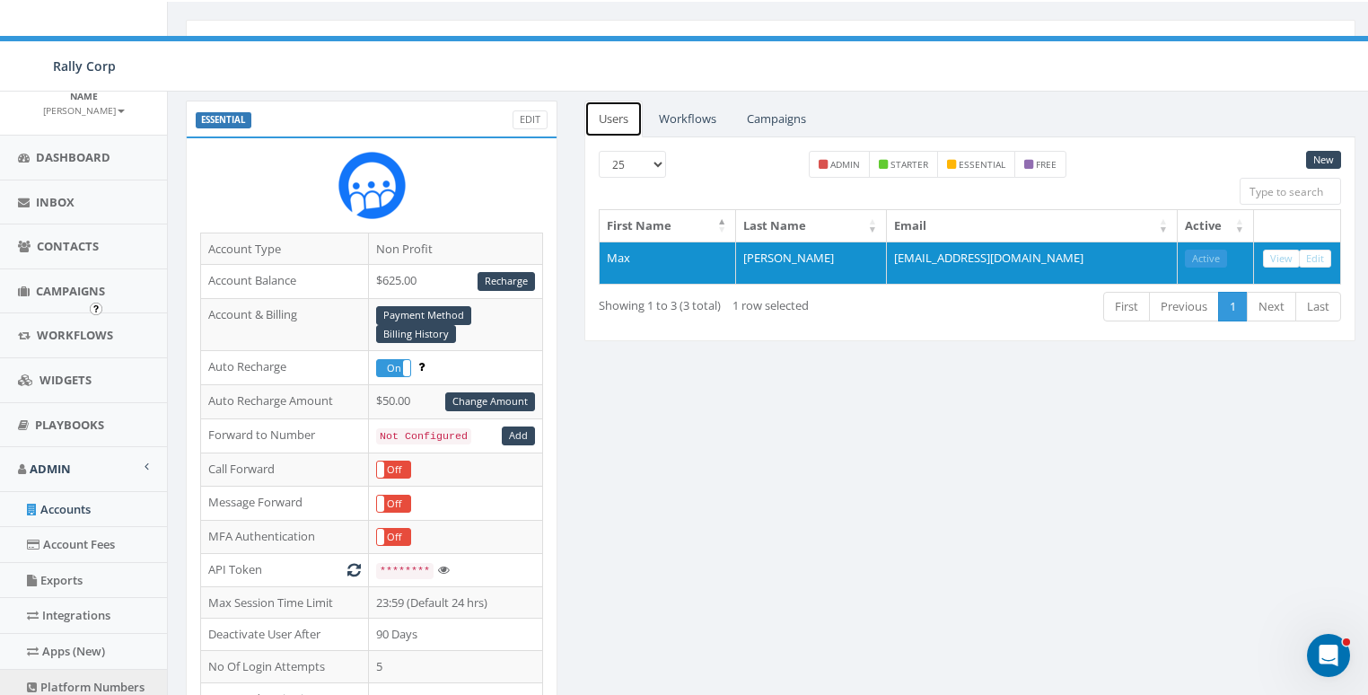
scroll to position [239, 0]
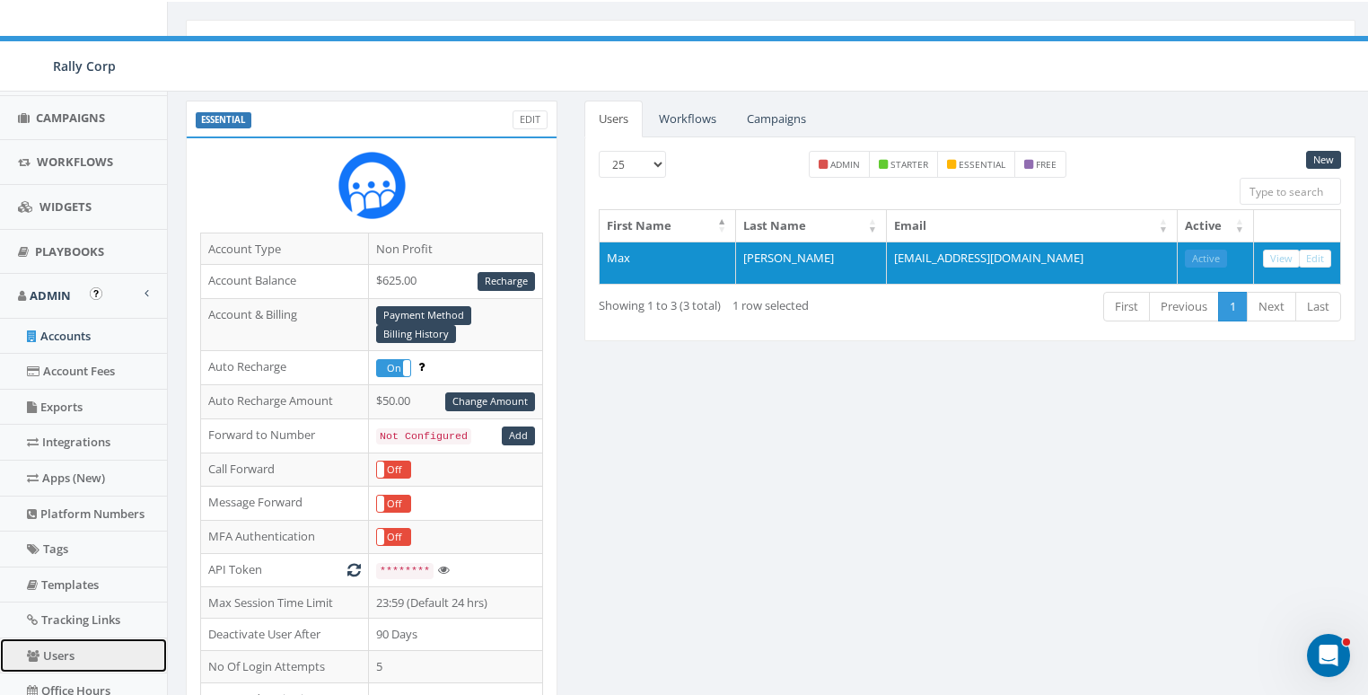
click at [57, 648] on link "Users" at bounding box center [83, 655] width 167 height 35
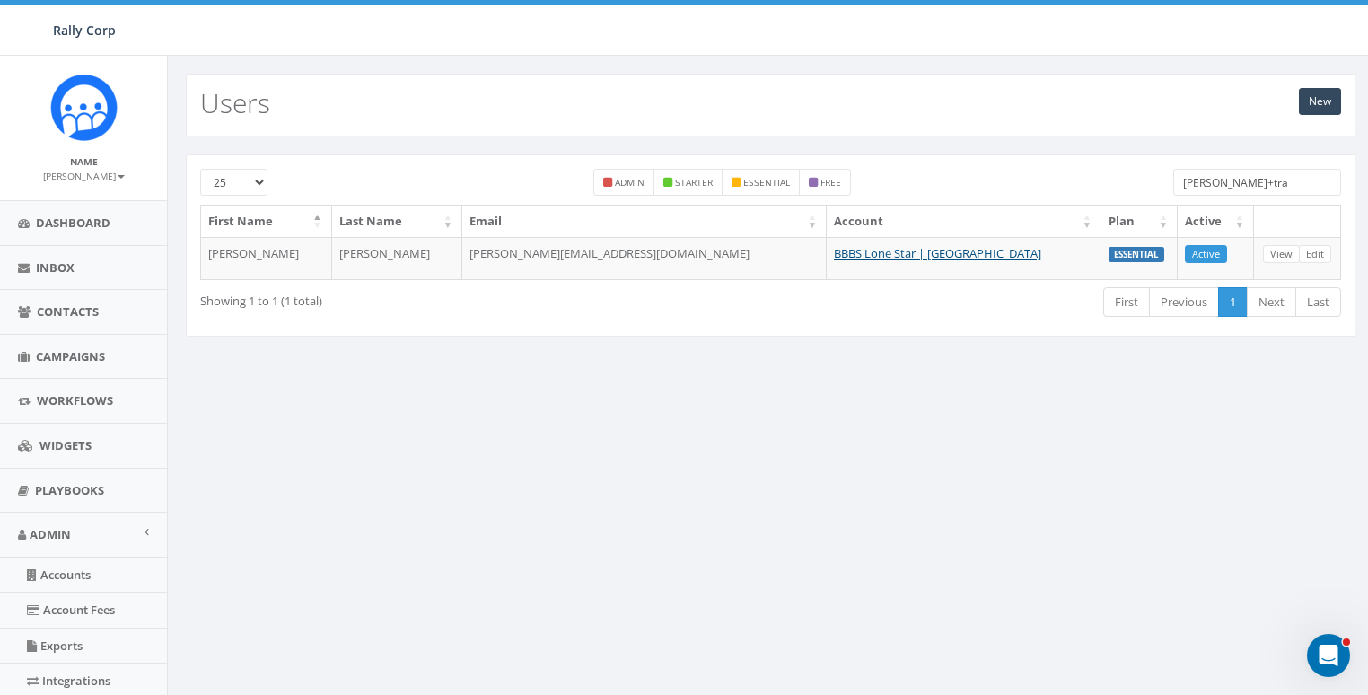
click at [1278, 175] on input "james+tra" at bounding box center [1257, 182] width 168 height 27
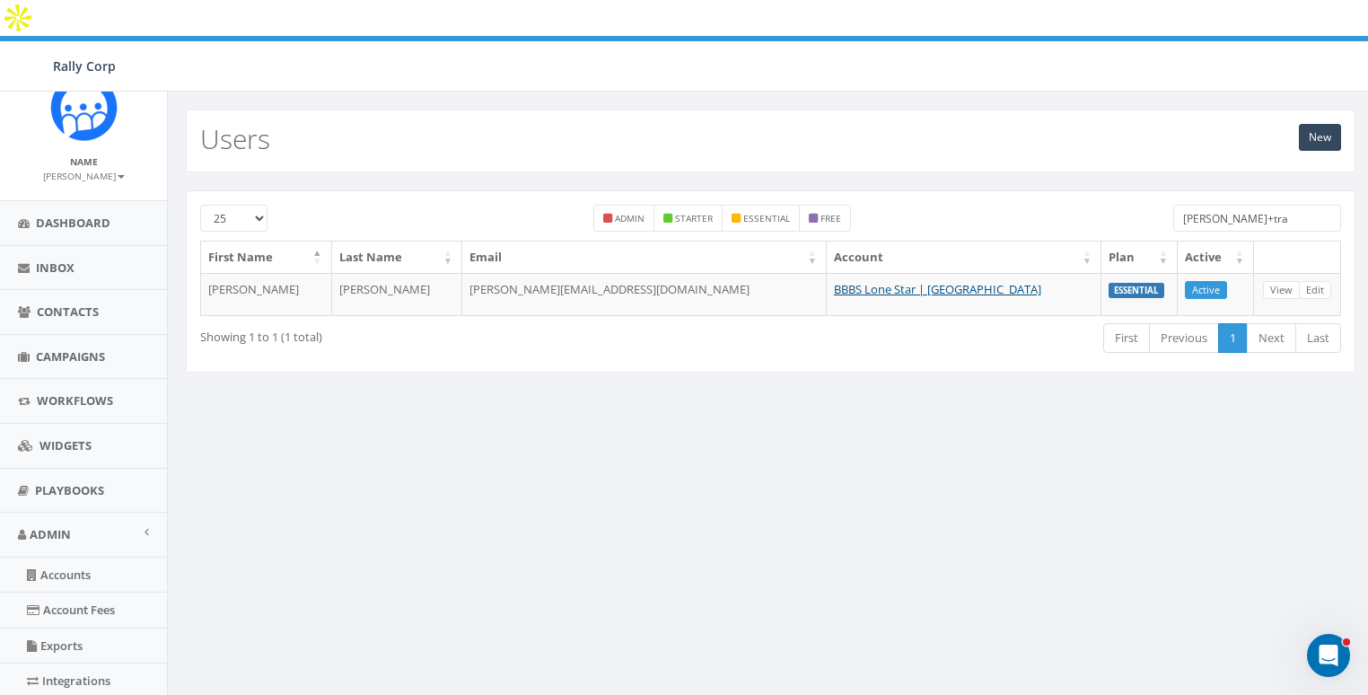
paste input "urm.org>"
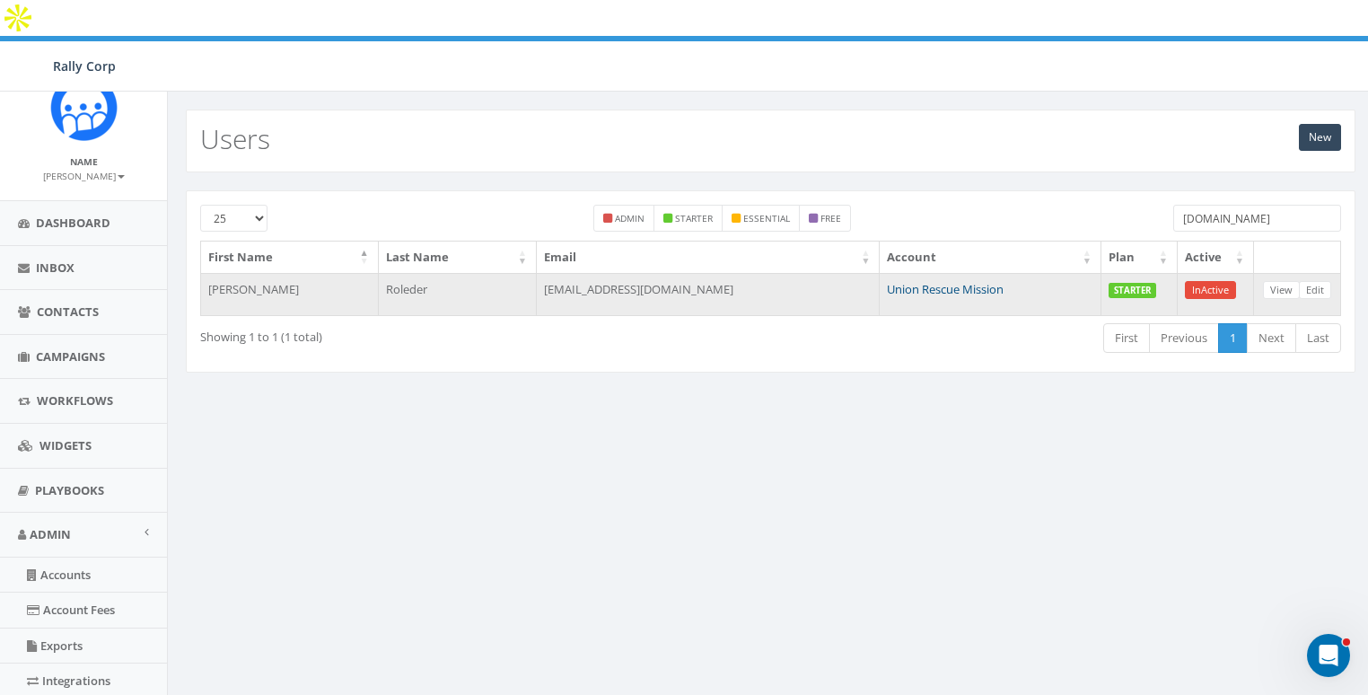
type input "urm.org"
click at [887, 281] on link "Union Rescue Mission" at bounding box center [945, 289] width 117 height 16
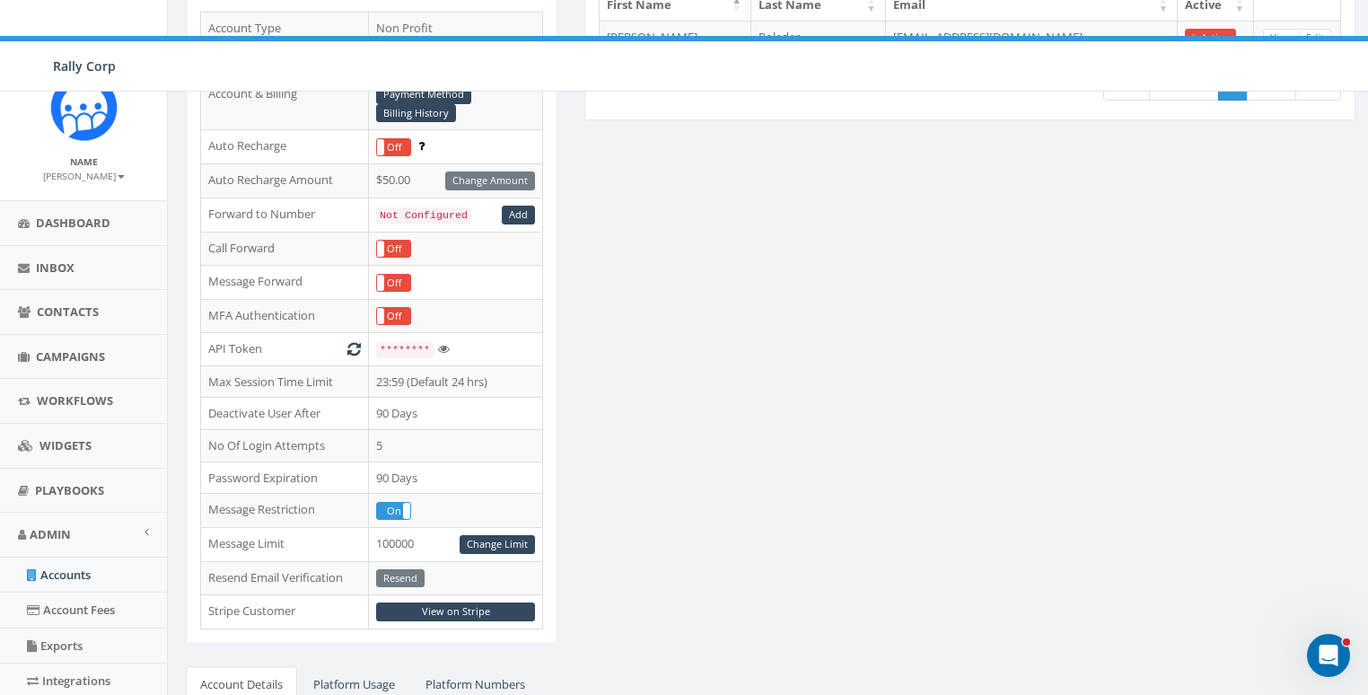
scroll to position [485, 0]
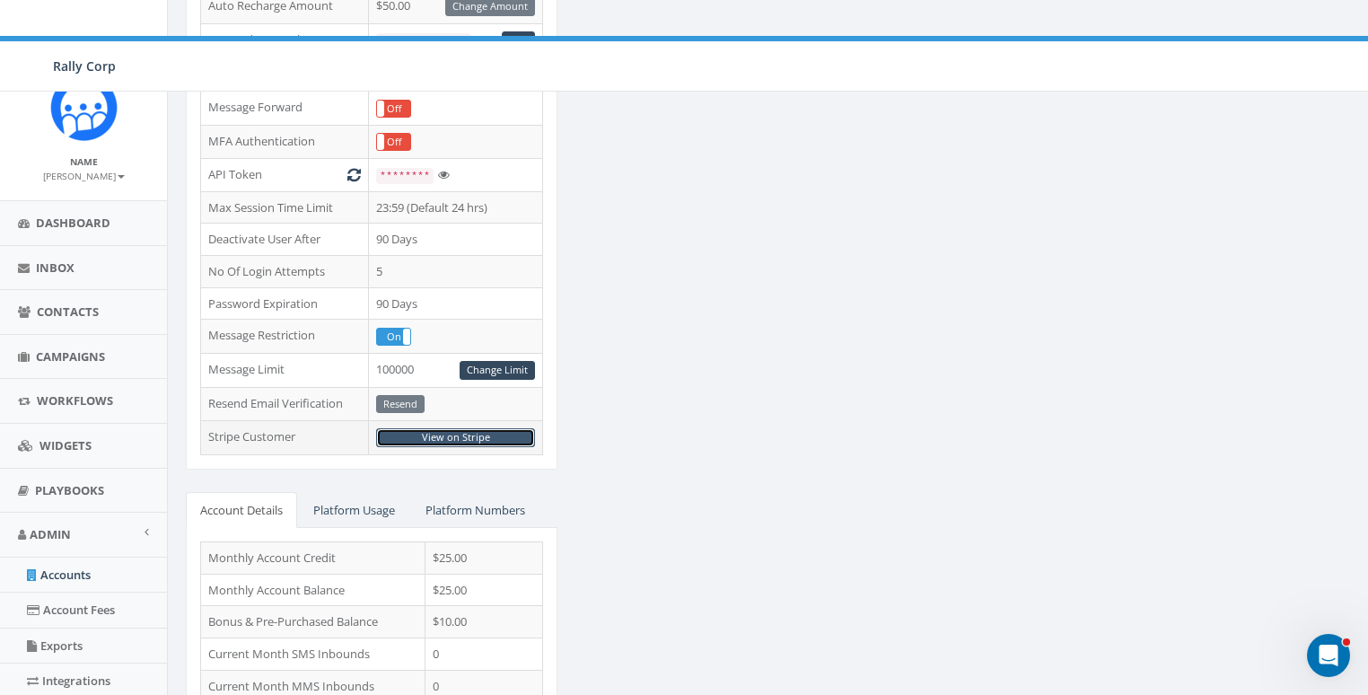
click at [449, 428] on link "View on Stripe" at bounding box center [455, 437] width 159 height 19
click at [387, 329] on label "On" at bounding box center [393, 337] width 33 height 16
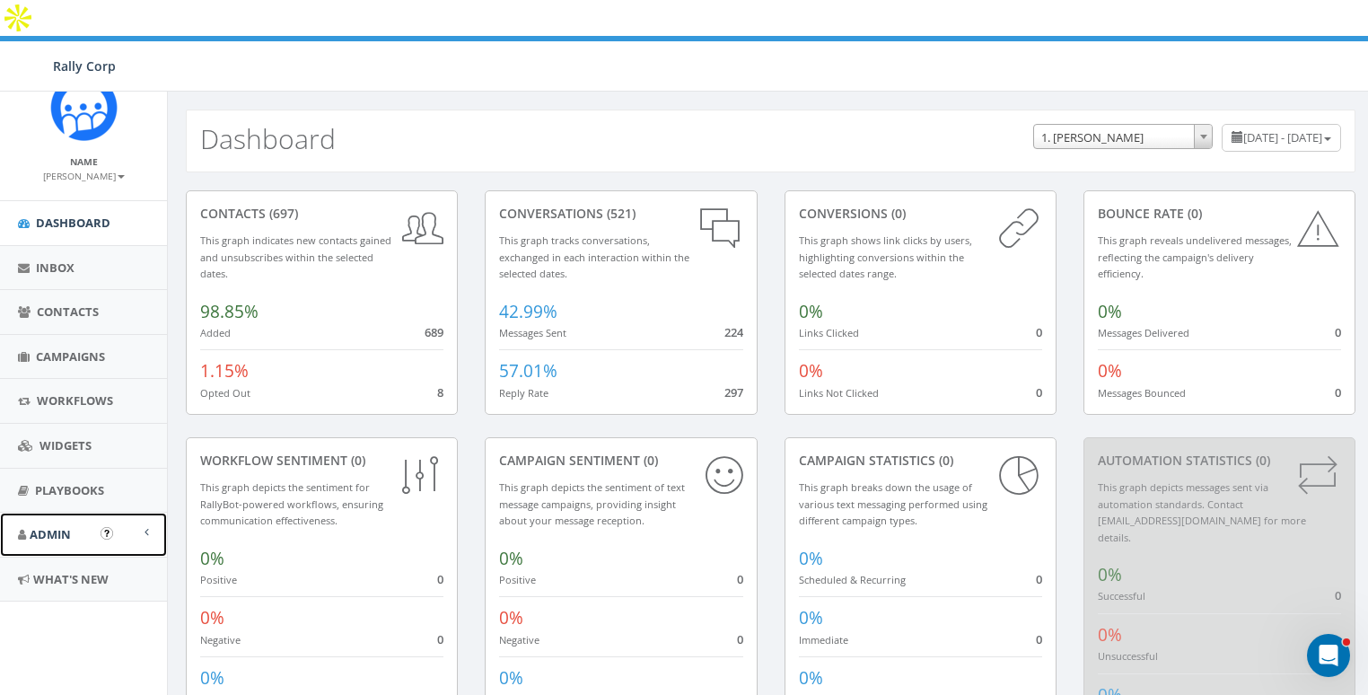
click at [51, 536] on span "Admin" at bounding box center [50, 534] width 41 height 16
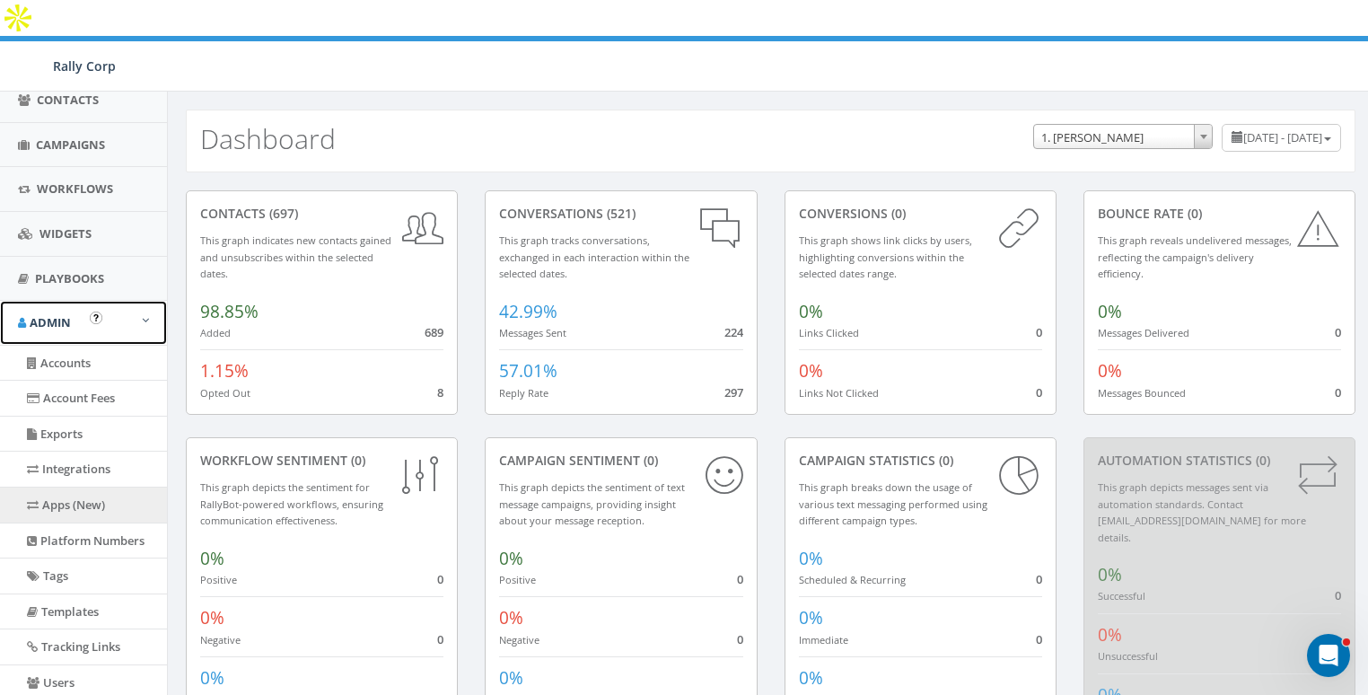
scroll to position [215, 0]
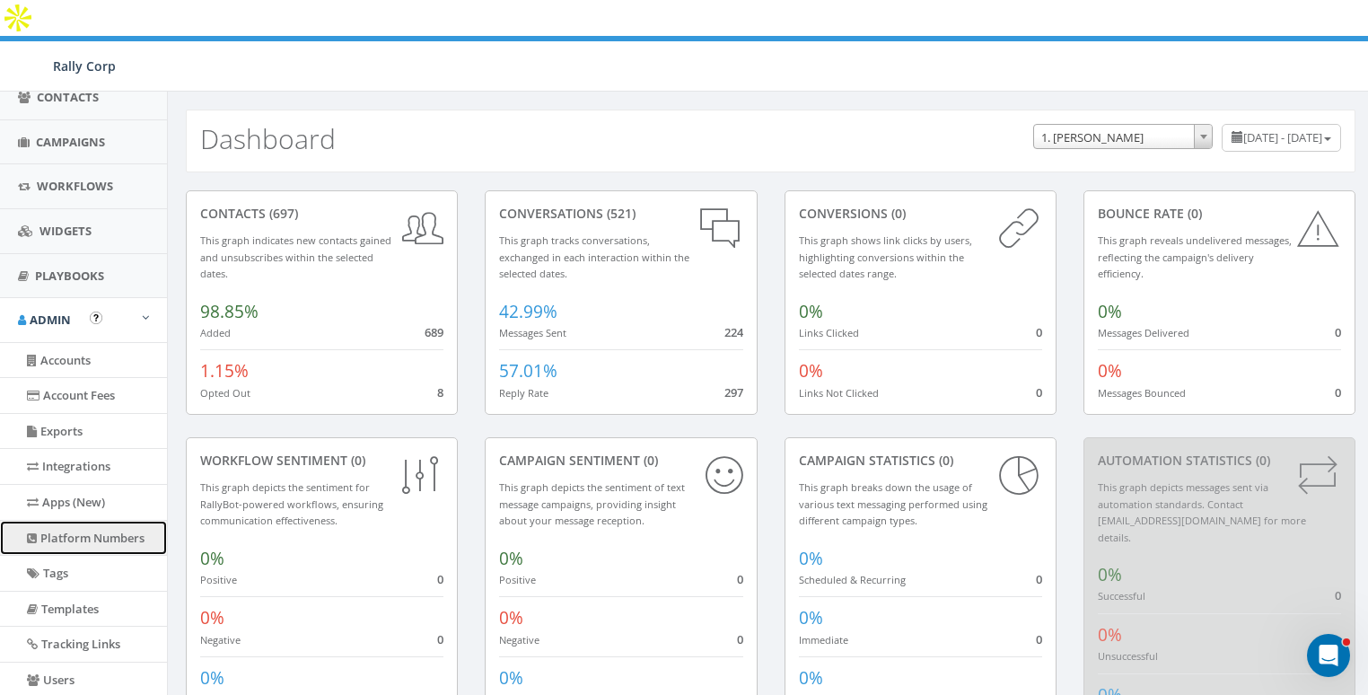
click at [70, 545] on link "Platform Numbers" at bounding box center [83, 538] width 167 height 35
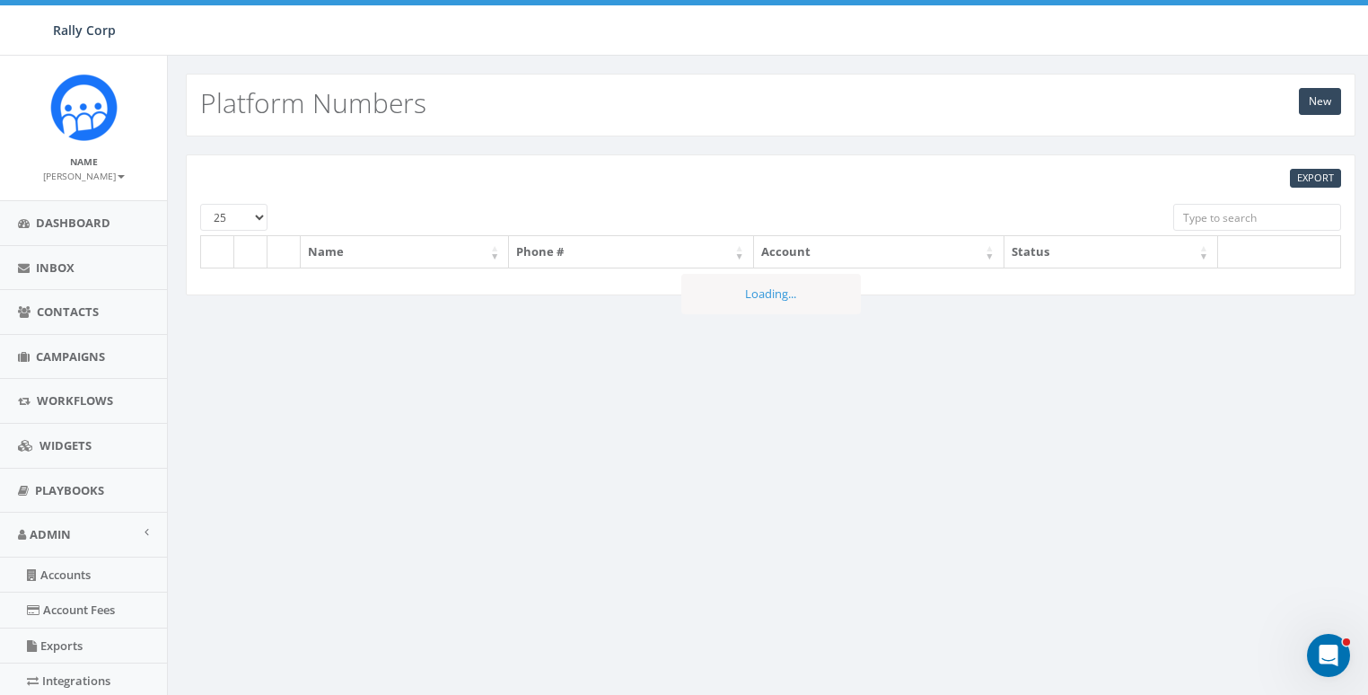
click at [1229, 211] on input "search" at bounding box center [1257, 217] width 168 height 27
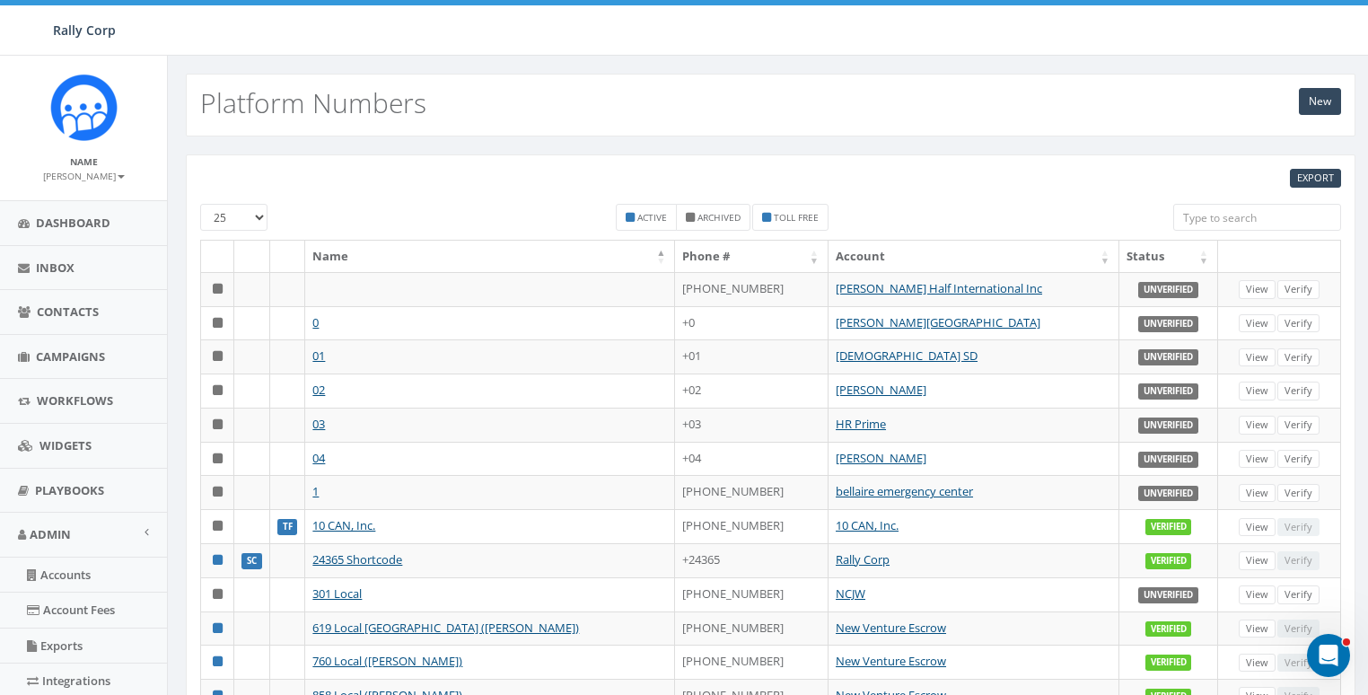
paste input "4143081056"
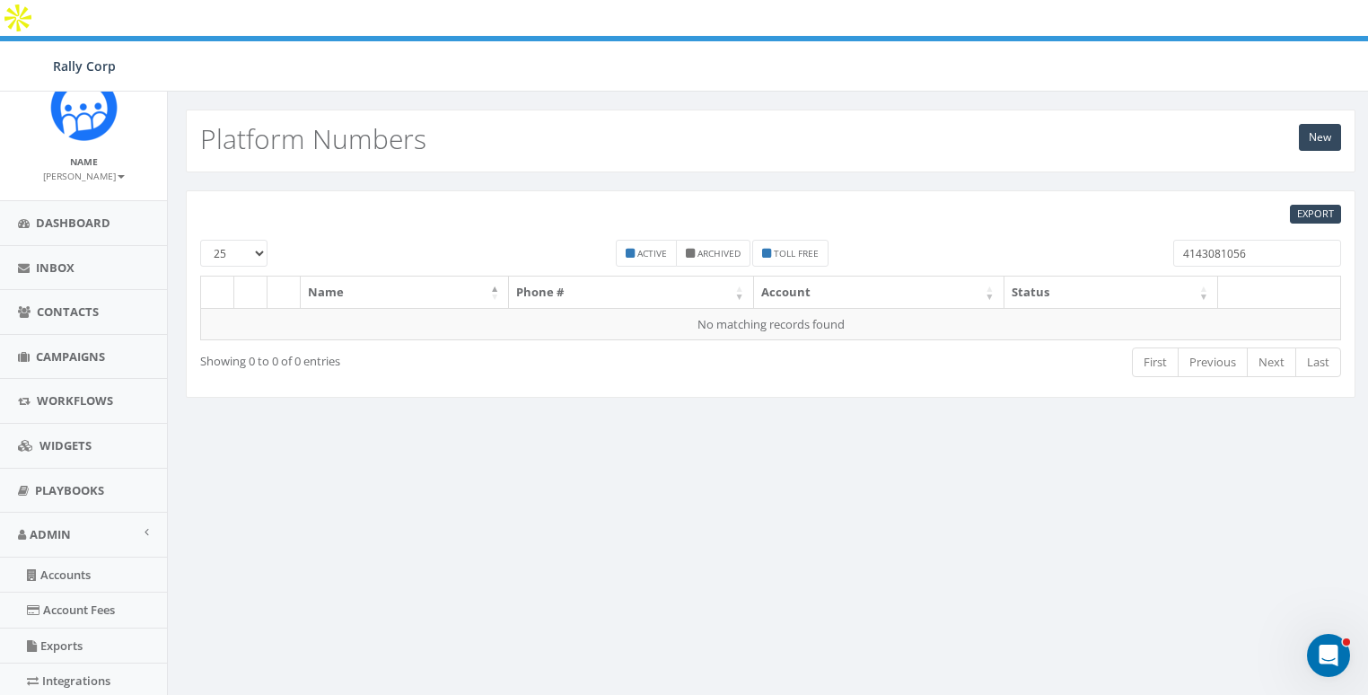
click at [1199, 240] on input "4143081056" at bounding box center [1257, 253] width 168 height 27
type input "3081056"
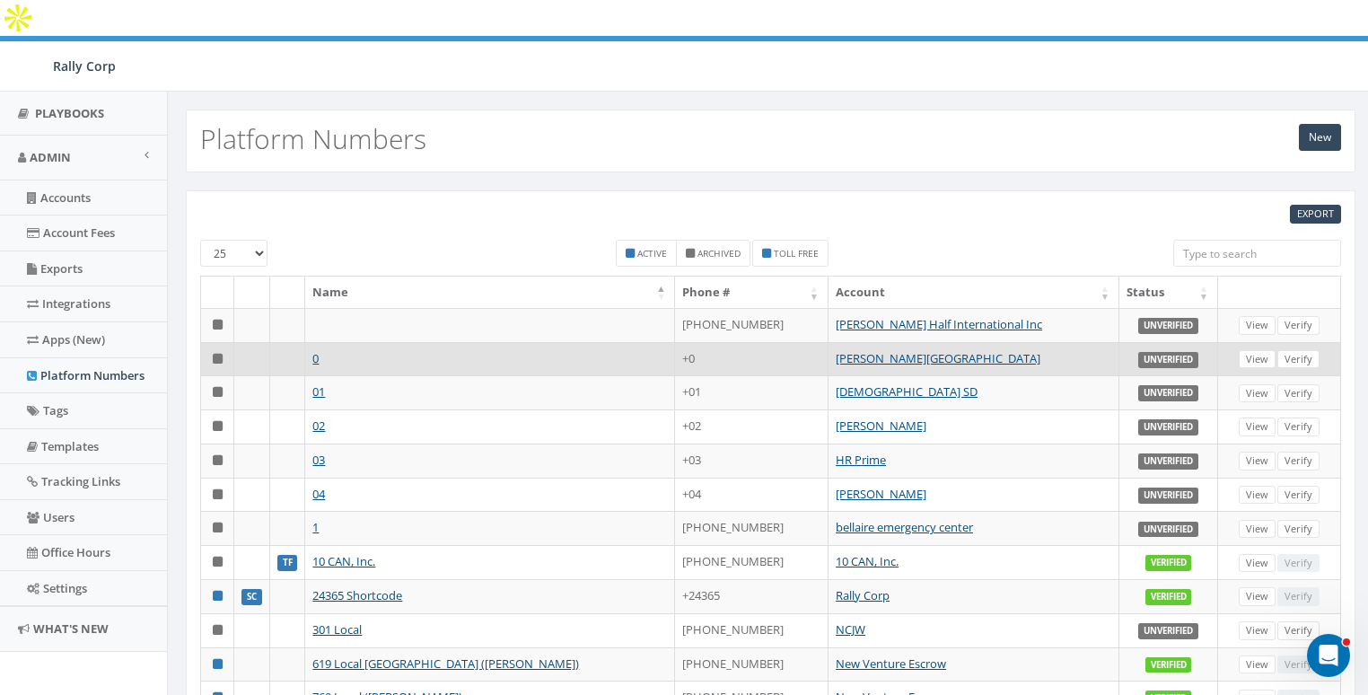
scroll to position [379, 0]
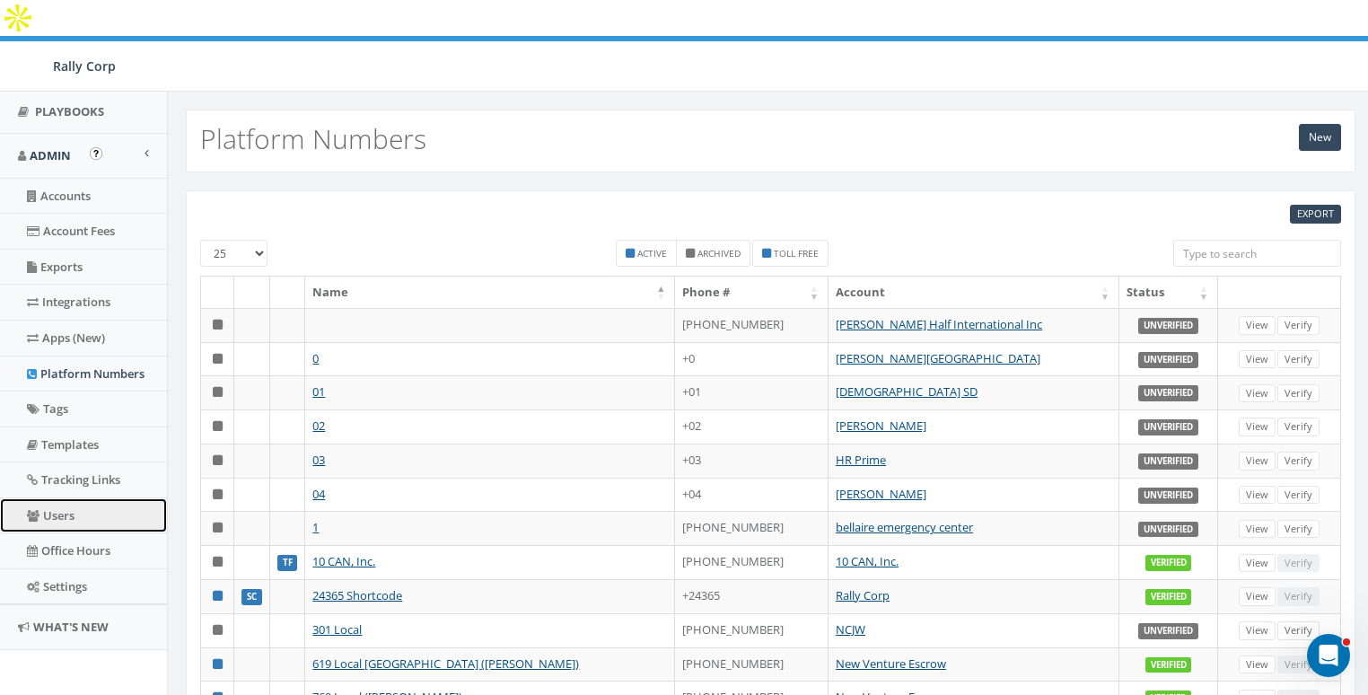
click at [59, 511] on link "Users" at bounding box center [83, 515] width 167 height 35
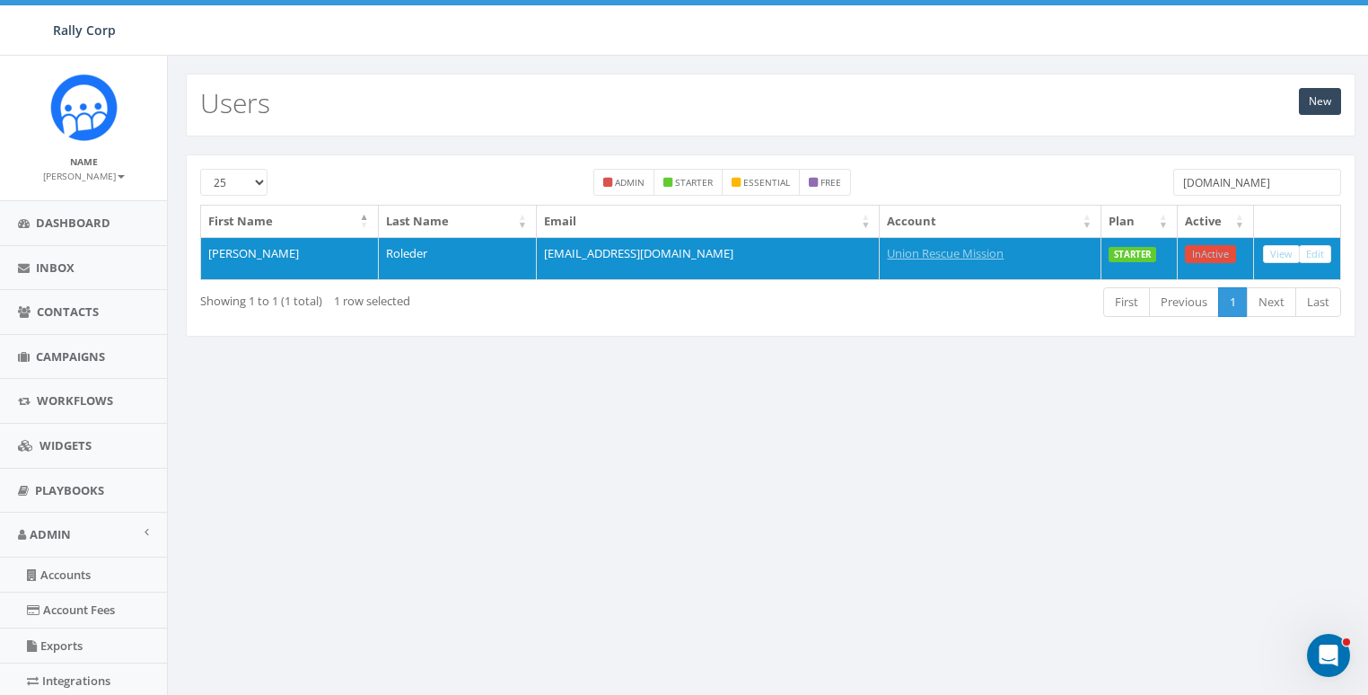
click at [1258, 187] on input "urm.org" at bounding box center [1257, 182] width 168 height 27
paste input ".wrtl"
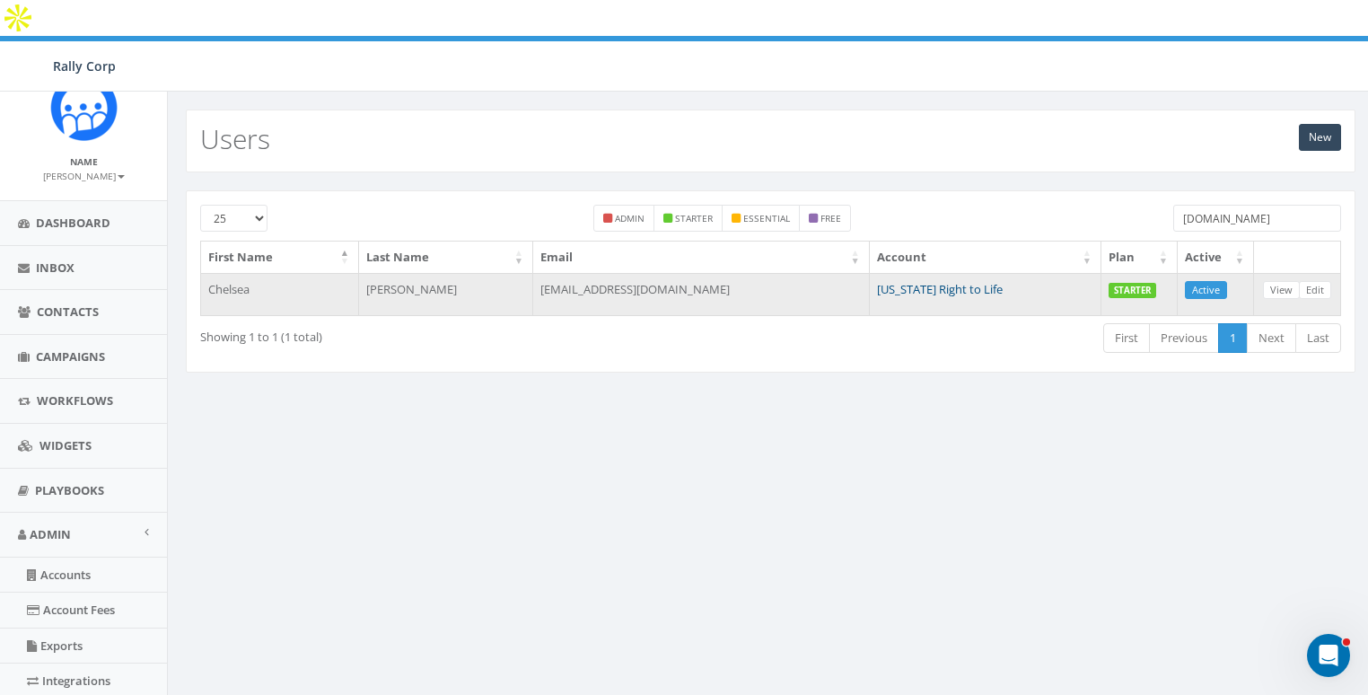
type input "wrtl.org"
click at [877, 281] on link "[US_STATE] Right to Life" at bounding box center [940, 289] width 126 height 16
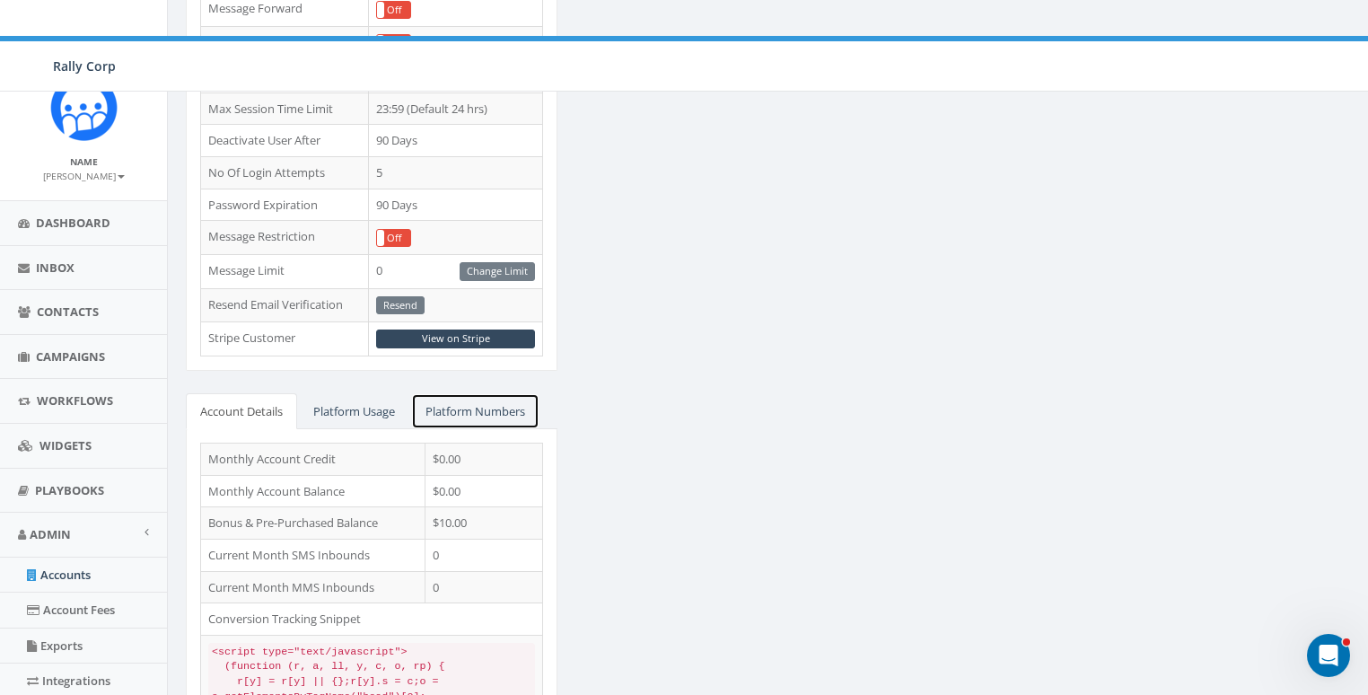
click at [483, 393] on link "Platform Numbers" at bounding box center [475, 411] width 128 height 37
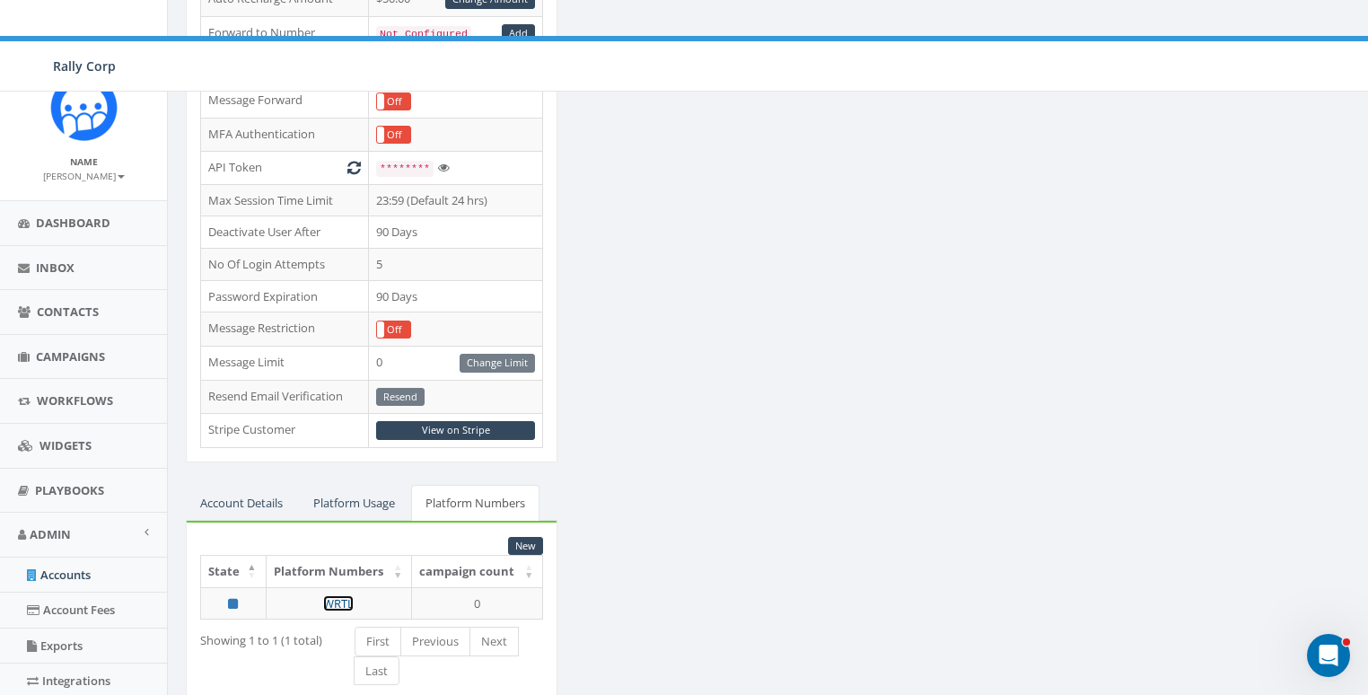
click at [340, 595] on link "WRTL" at bounding box center [338, 603] width 31 height 16
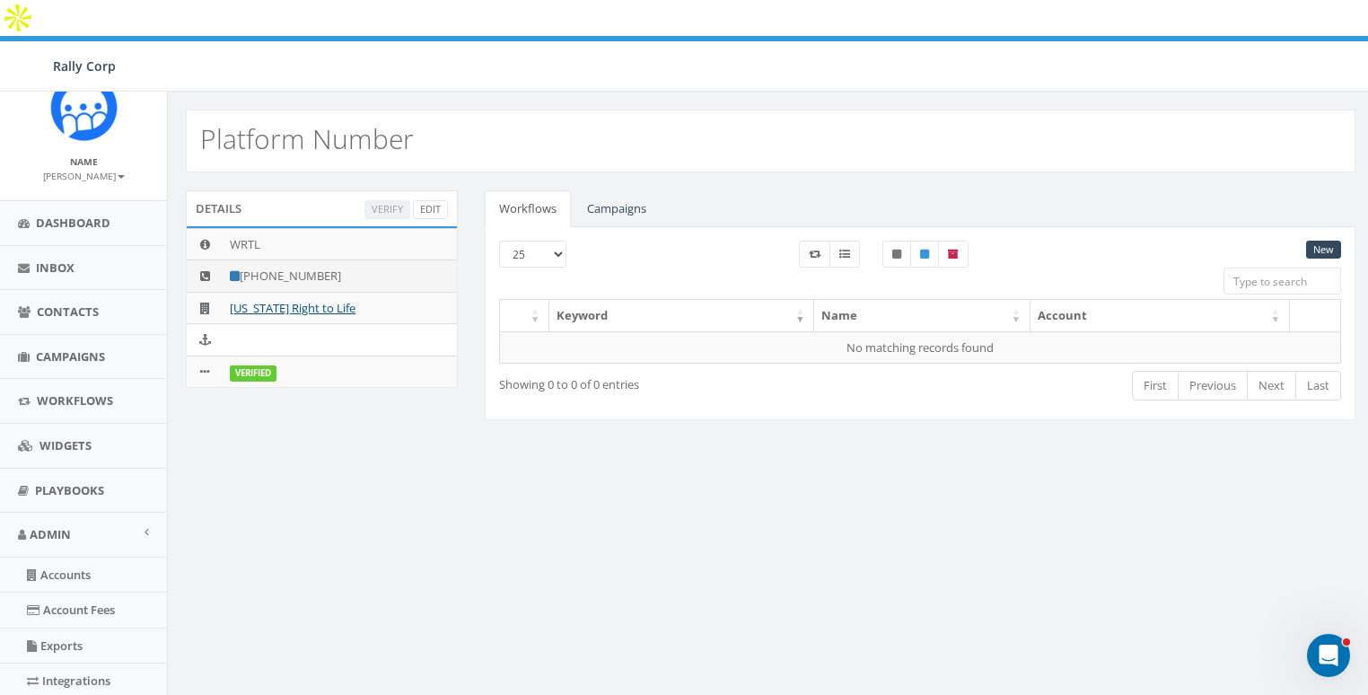
drag, startPoint x: 342, startPoint y: 236, endPoint x: 259, endPoint y: 242, distance: 82.8
click at [259, 260] on td "[PHONE_NUMBER]" at bounding box center [340, 276] width 234 height 32
copy td "[PHONE_NUMBER]"
click at [277, 300] on link "[US_STATE] Right to Life" at bounding box center [293, 308] width 126 height 16
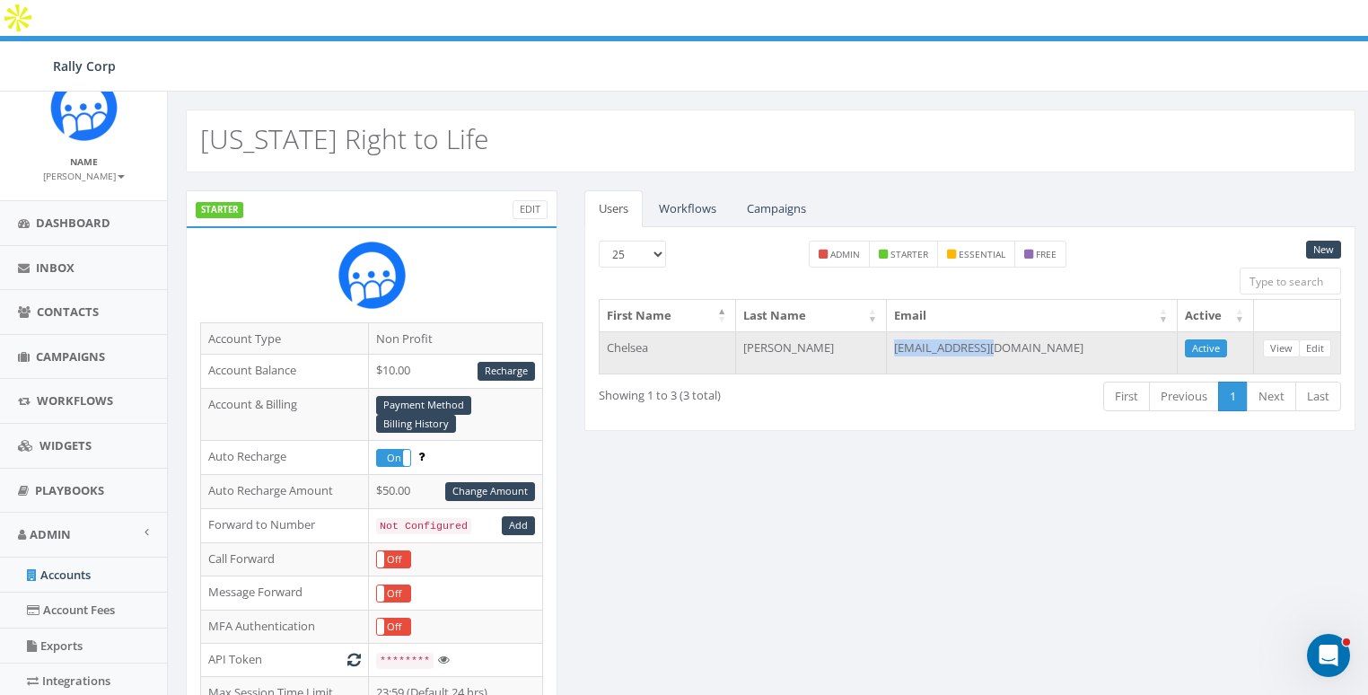
drag, startPoint x: 974, startPoint y: 309, endPoint x: 1110, endPoint y: 312, distance: 135.6
click at [1110, 331] on td "[EMAIL_ADDRESS][DOMAIN_NAME]" at bounding box center [1032, 352] width 291 height 43
